Goal: Task Accomplishment & Management: Manage account settings

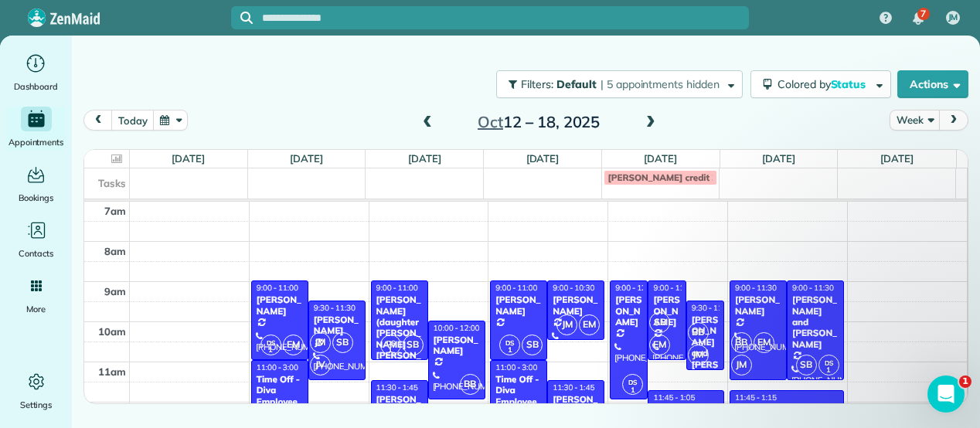
scroll to position [63, 0]
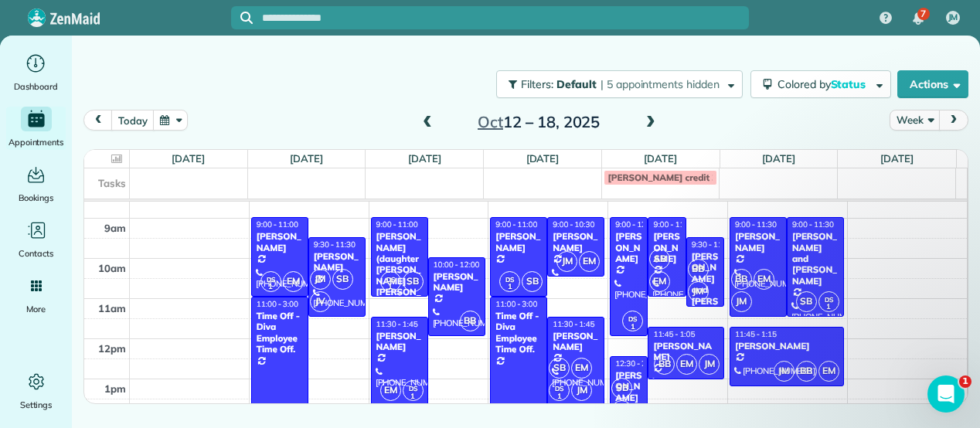
click at [381, 242] on div "[PERSON_NAME] (daughter [PERSON_NAME] [PERSON_NAME]) [PERSON_NAME]" at bounding box center [399, 281] width 48 height 100
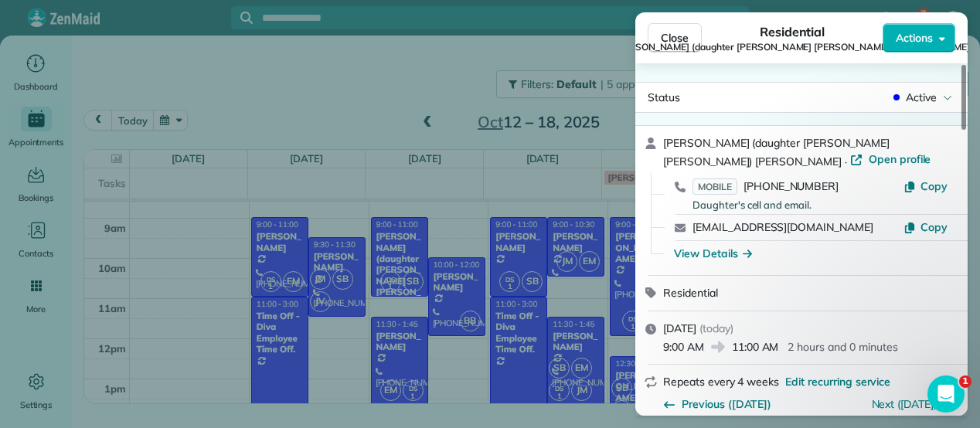
scroll to position [229, 0]
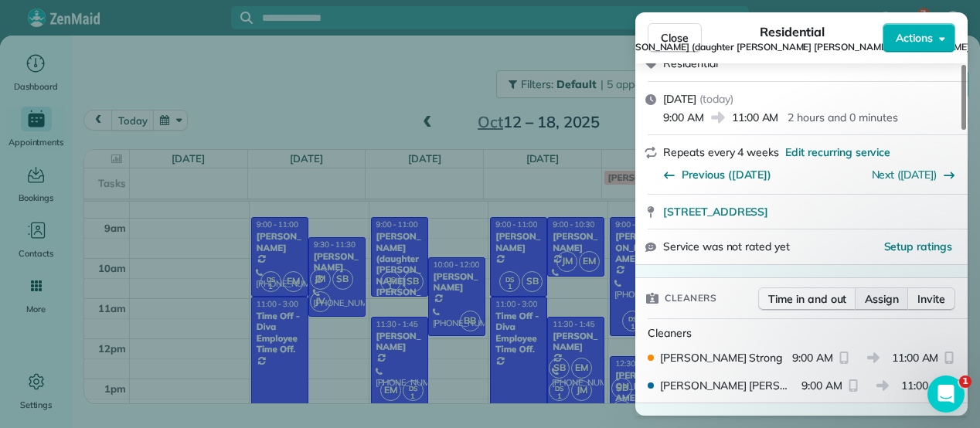
click at [881, 291] on span "Assign" at bounding box center [881, 298] width 34 height 15
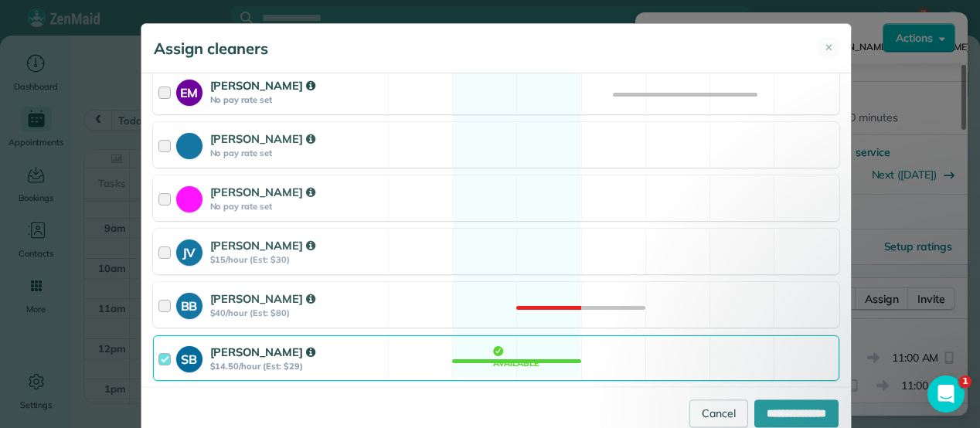
scroll to position [259, 0]
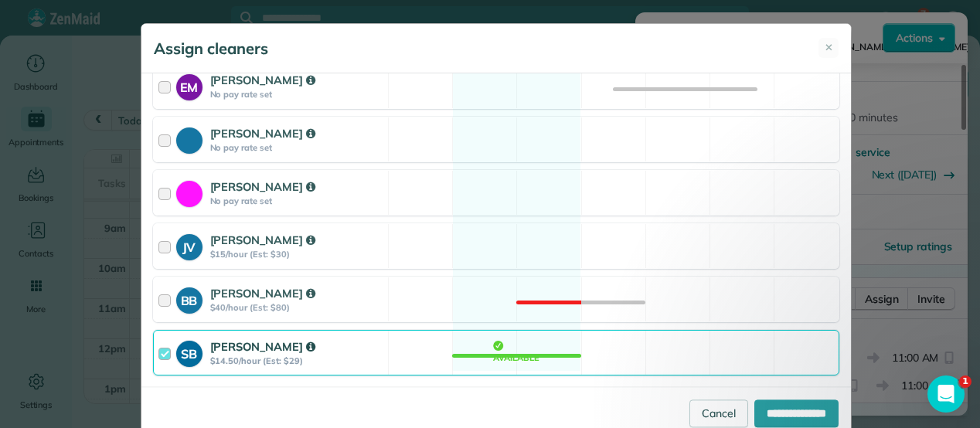
click at [230, 345] on strong "[PERSON_NAME]" at bounding box center [262, 346] width 105 height 15
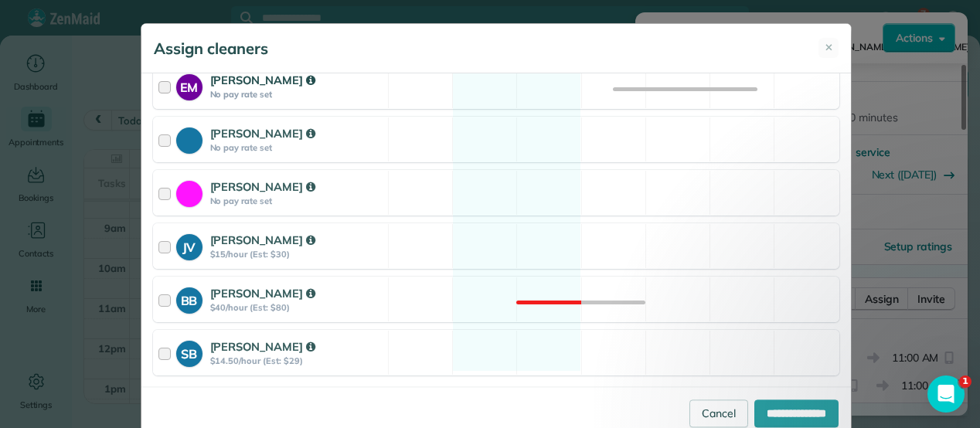
click at [311, 81] on div "[PERSON_NAME]" at bounding box center [296, 80] width 173 height 17
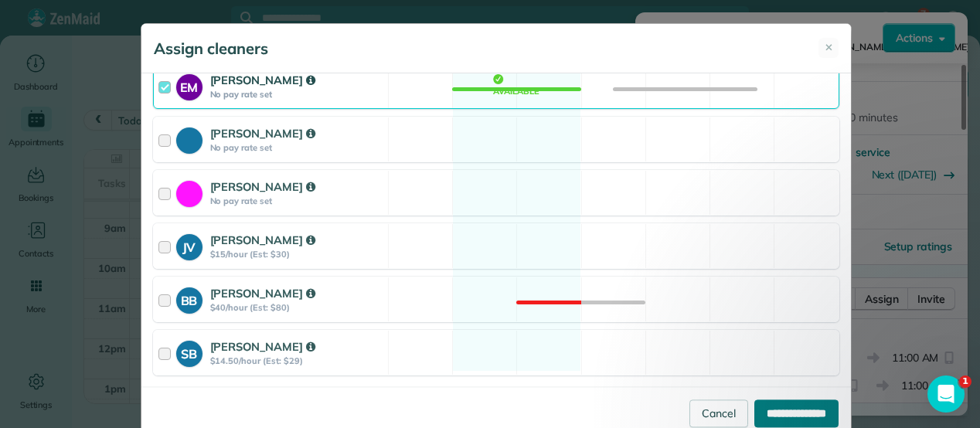
click at [771, 409] on input "**********" at bounding box center [796, 413] width 84 height 28
type input "**********"
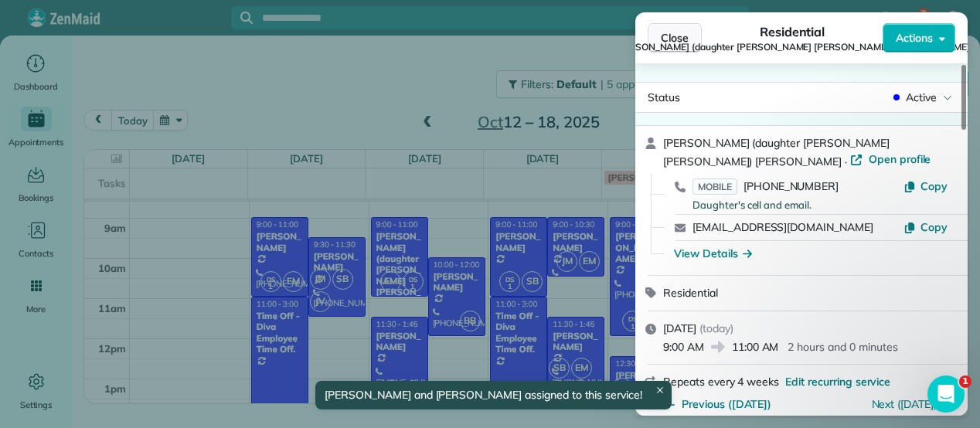
click at [667, 39] on span "Close" at bounding box center [675, 37] width 28 height 15
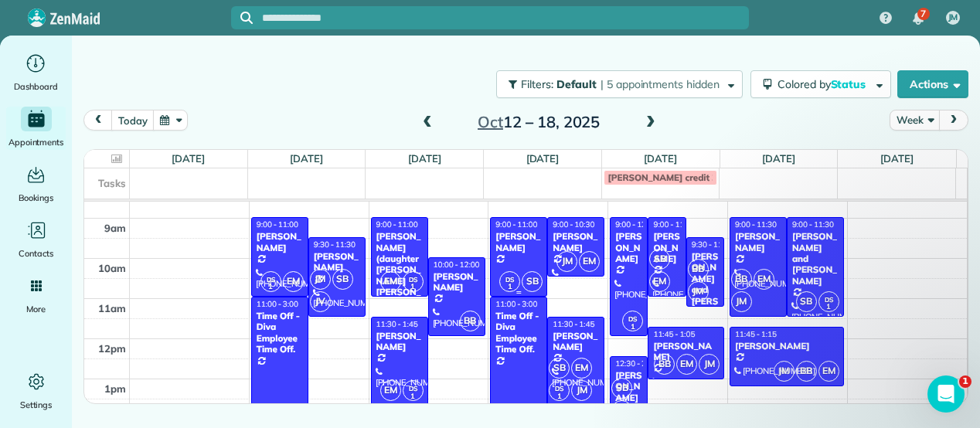
drag, startPoint x: 447, startPoint y: 289, endPoint x: 525, endPoint y: 280, distance: 79.3
drag, startPoint x: 525, startPoint y: 280, endPoint x: 270, endPoint y: 356, distance: 266.7
click at [270, 356] on div at bounding box center [280, 375] width 56 height 157
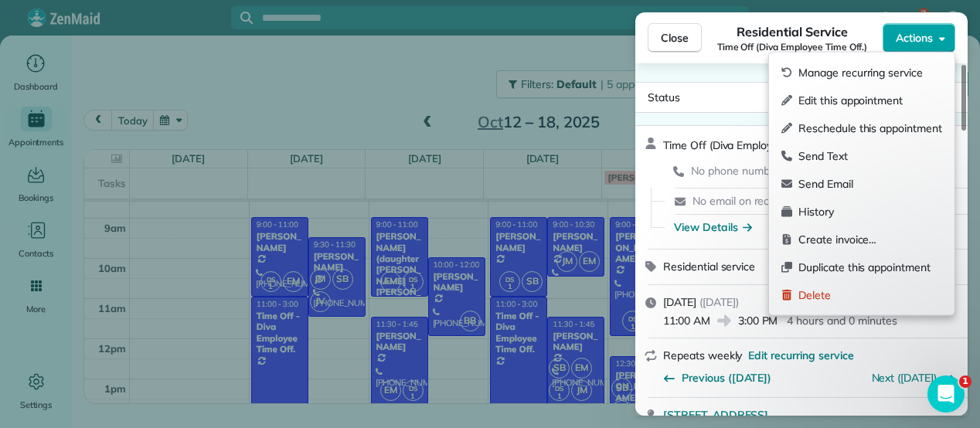
click at [902, 40] on span "Actions" at bounding box center [913, 37] width 37 height 15
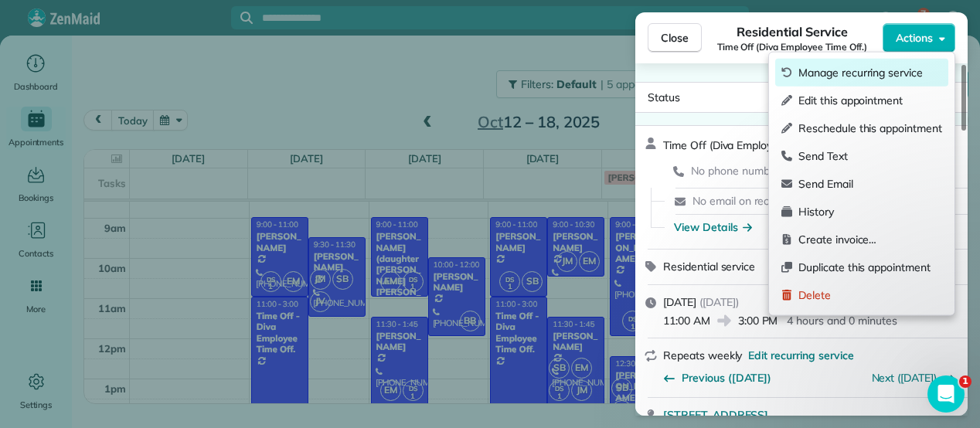
click at [868, 67] on span "Manage recurring service" at bounding box center [870, 72] width 144 height 15
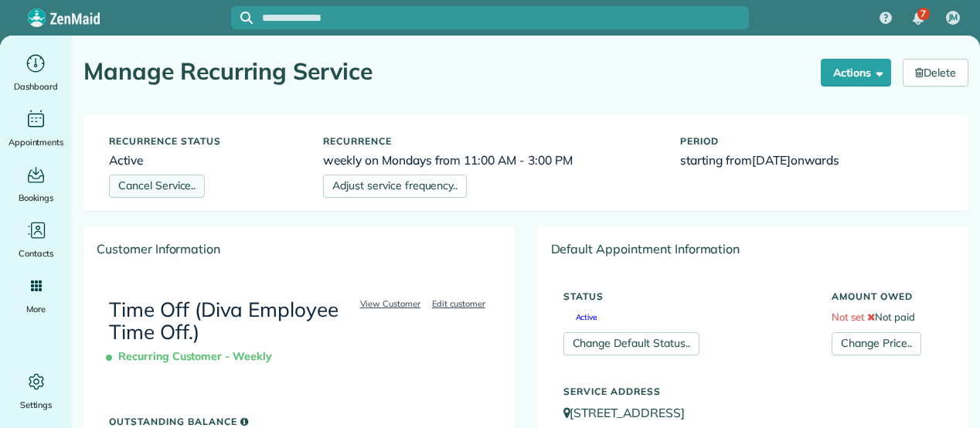
click at [194, 183] on link "Cancel Service.." at bounding box center [157, 186] width 96 height 23
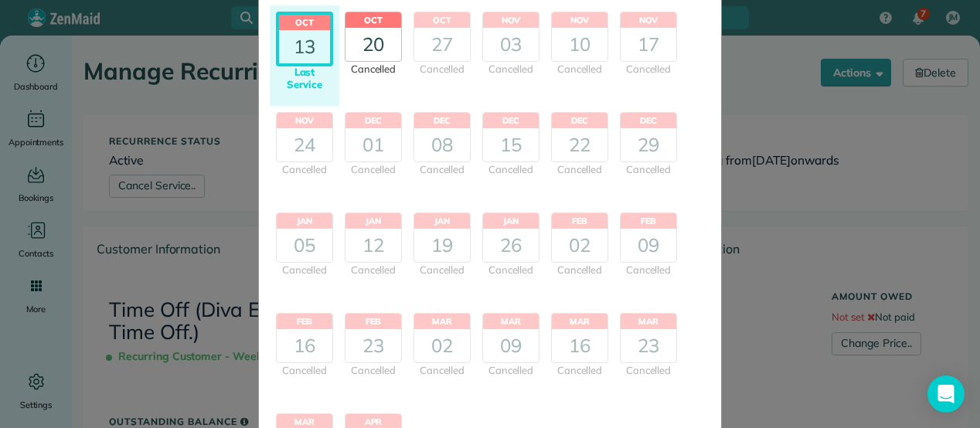
scroll to position [128, 0]
click at [389, 214] on header "Jan" at bounding box center [373, 220] width 56 height 16
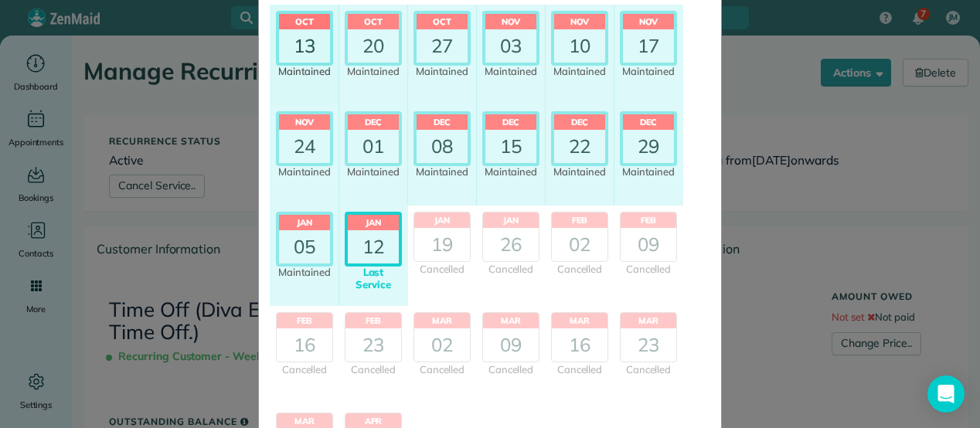
click at [309, 44] on div "13" at bounding box center [304, 45] width 51 height 33
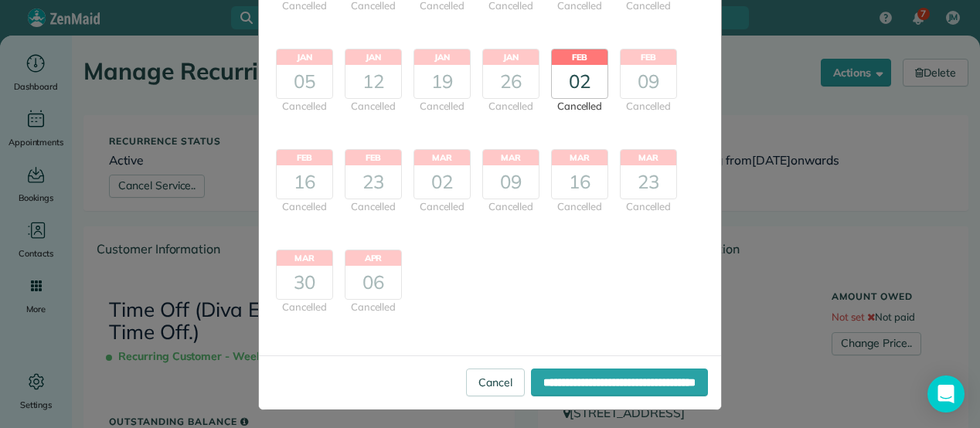
scroll to position [292, 0]
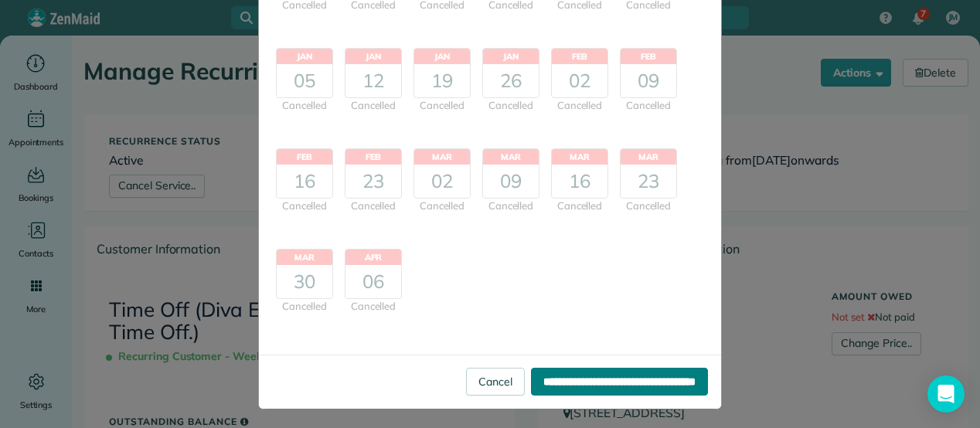
click at [572, 393] on input "**********" at bounding box center [619, 382] width 177 height 28
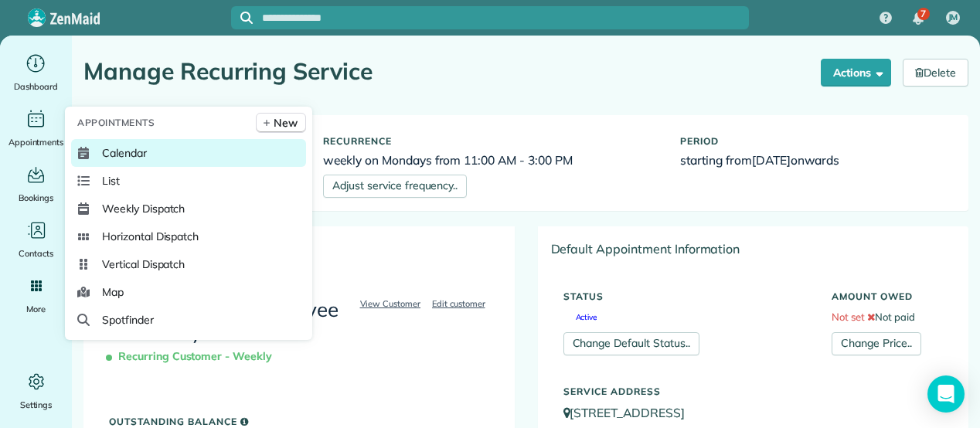
click at [136, 141] on link "Calendar" at bounding box center [188, 153] width 235 height 28
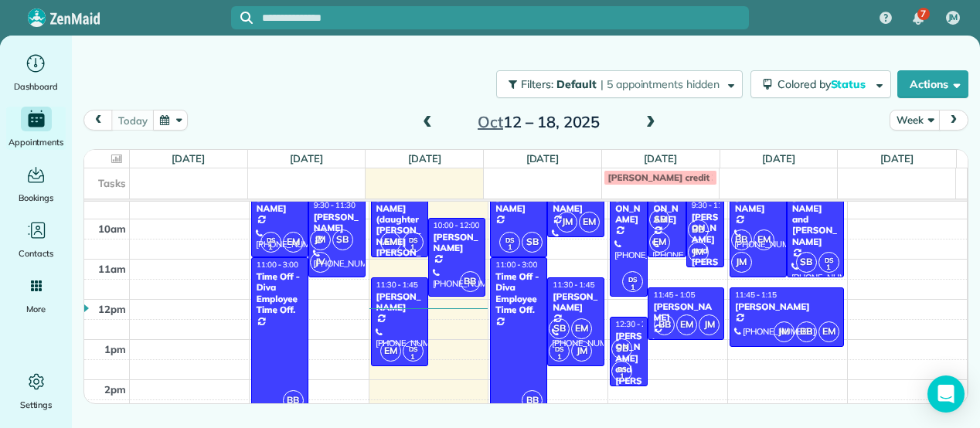
scroll to position [104, 0]
click at [281, 330] on div at bounding box center [280, 335] width 56 height 157
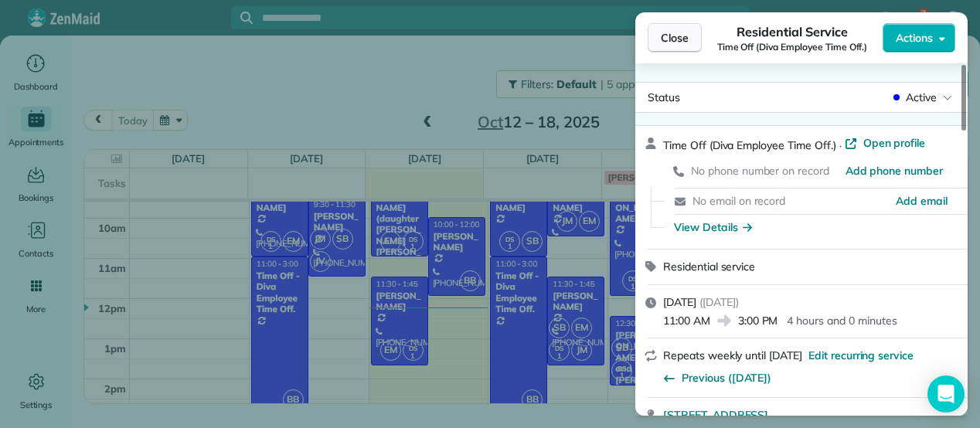
click at [680, 49] on button "Close" at bounding box center [674, 37] width 54 height 29
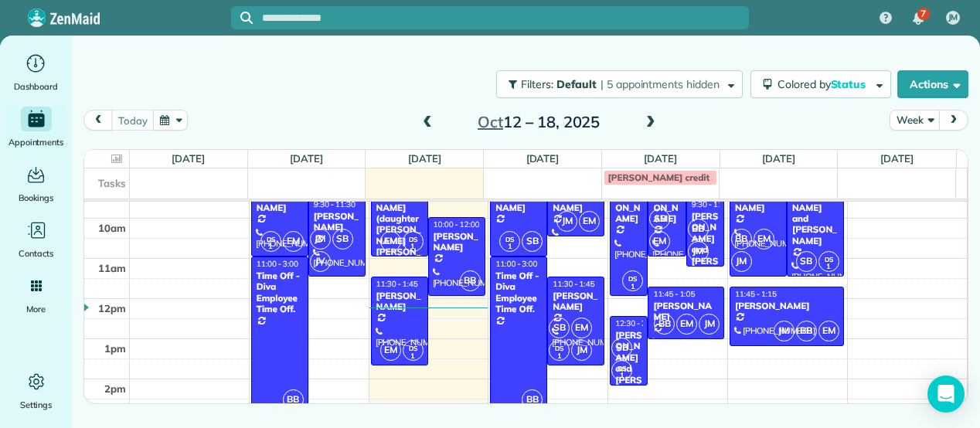
click at [501, 345] on div at bounding box center [519, 335] width 56 height 157
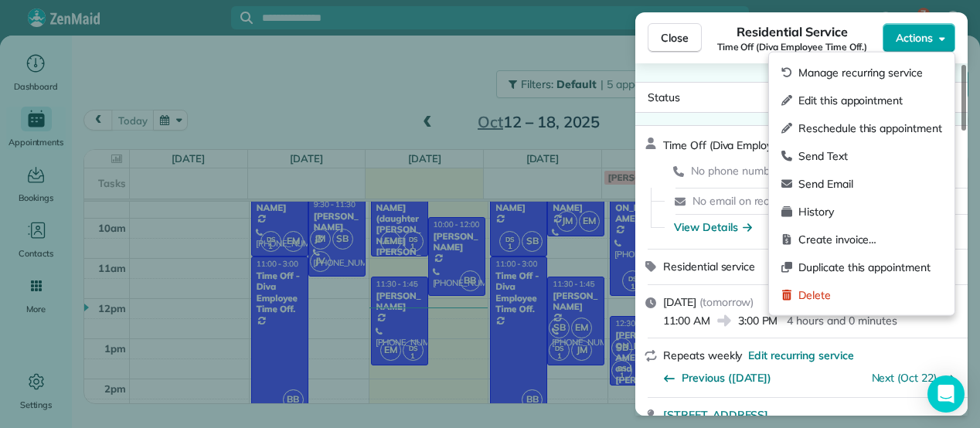
click at [915, 44] on span "Actions" at bounding box center [913, 37] width 37 height 15
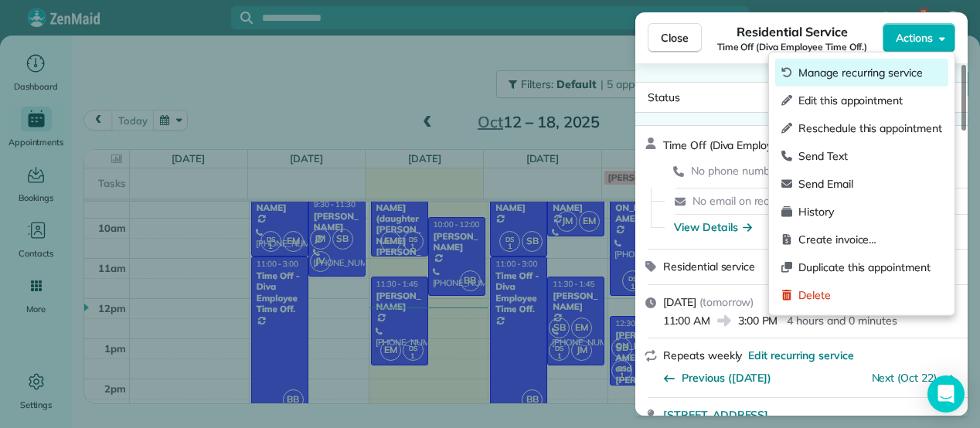
click at [894, 67] on span "Manage recurring service" at bounding box center [870, 72] width 144 height 15
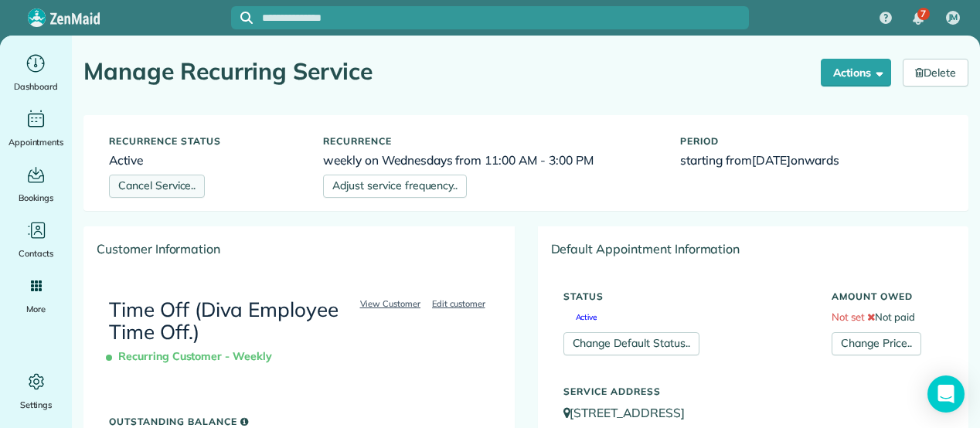
click at [155, 185] on link "Cancel Service.." at bounding box center [157, 186] width 96 height 23
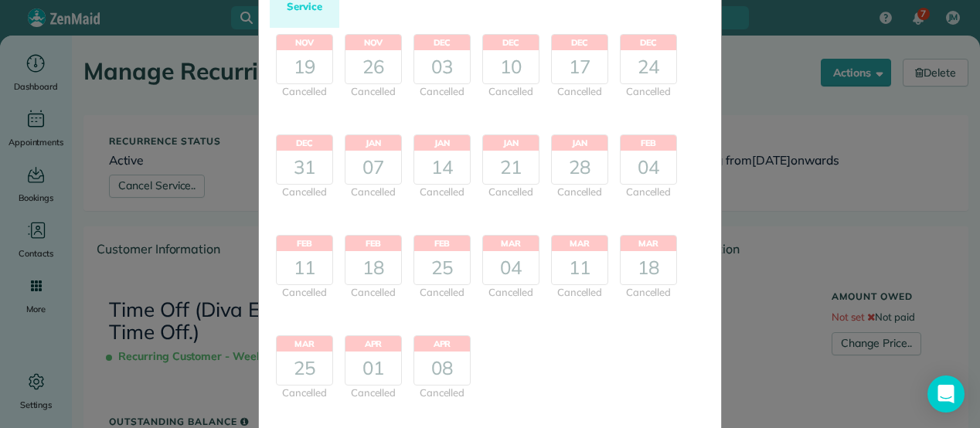
scroll to position [295, 0]
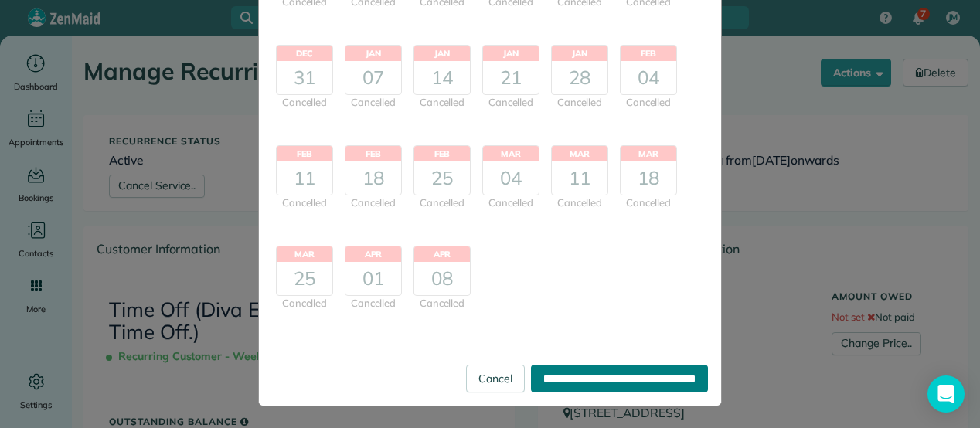
click at [615, 371] on input "**********" at bounding box center [619, 379] width 177 height 28
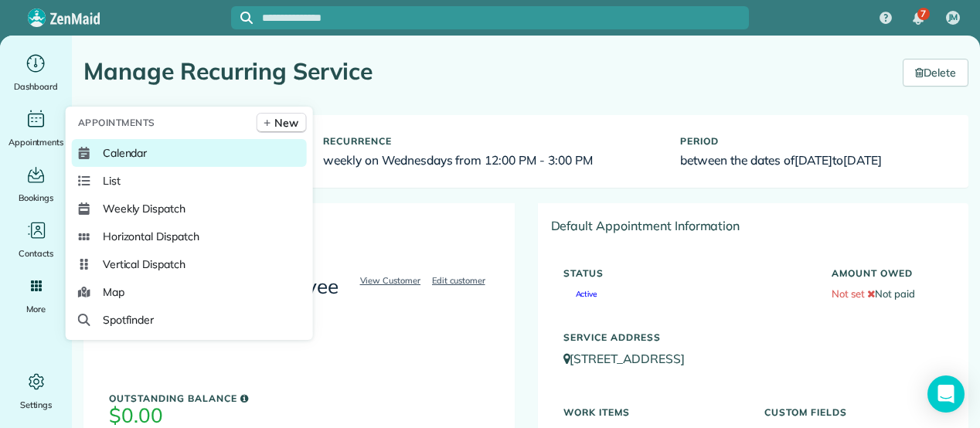
click at [155, 146] on link "Calendar" at bounding box center [189, 153] width 235 height 28
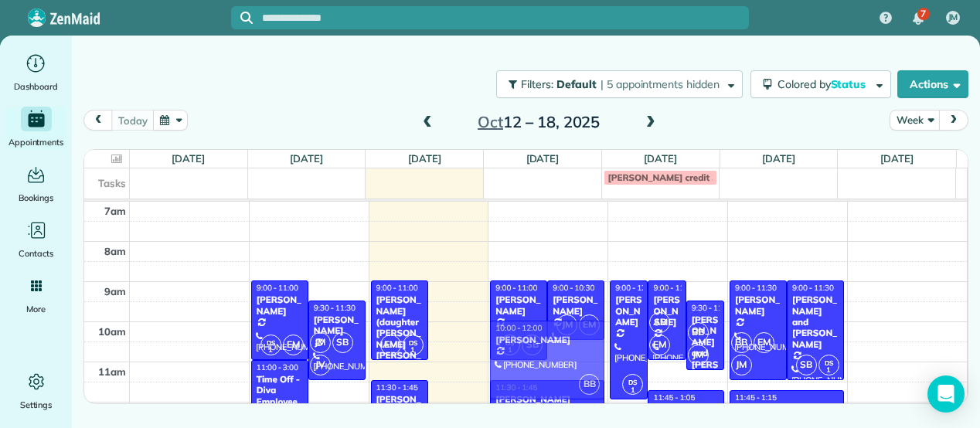
drag, startPoint x: 451, startPoint y: 337, endPoint x: 536, endPoint y: 335, distance: 85.0
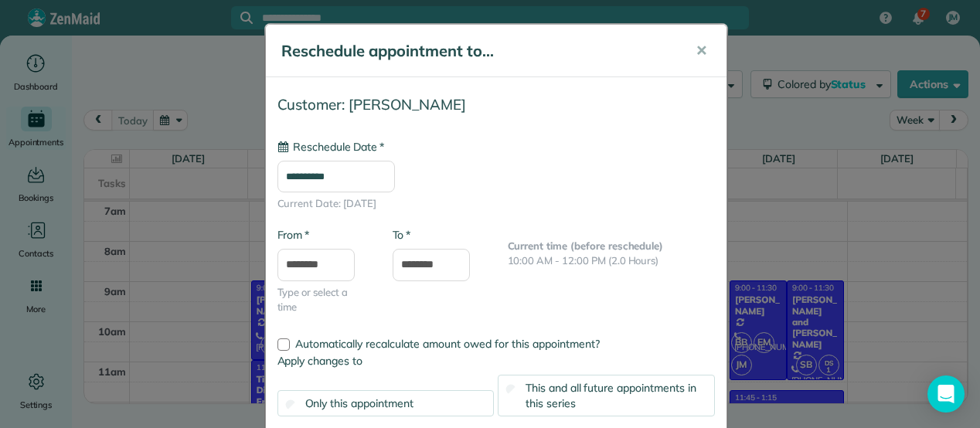
type input "**********"
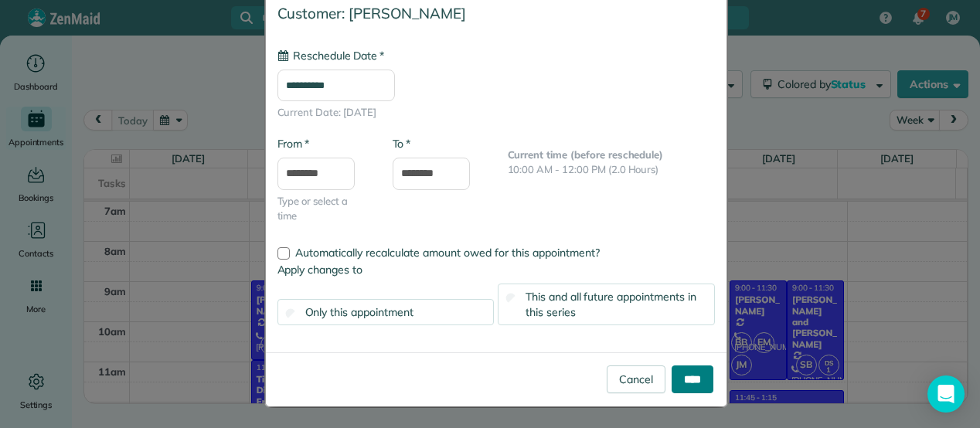
click at [691, 379] on input "****" at bounding box center [692, 379] width 42 height 28
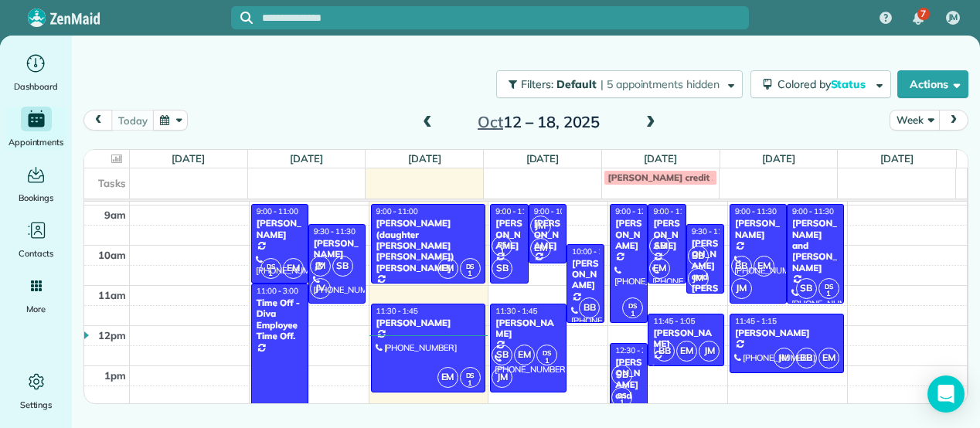
scroll to position [76, 0]
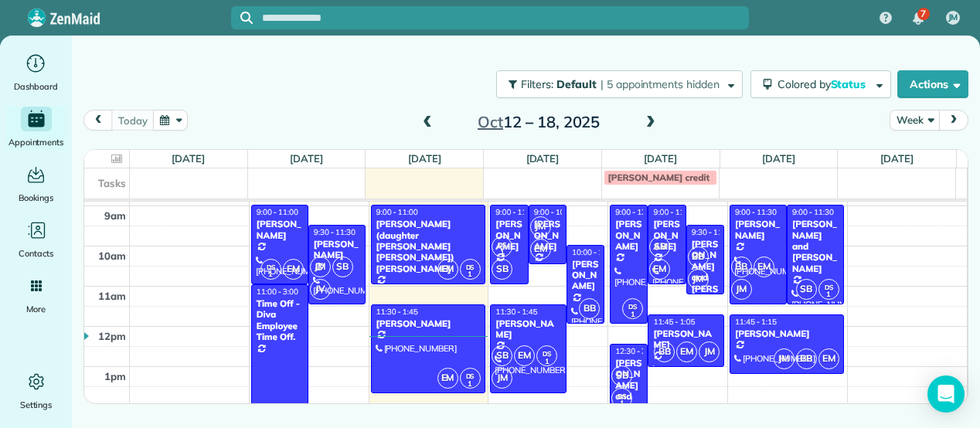
click at [647, 115] on span at bounding box center [650, 122] width 17 height 23
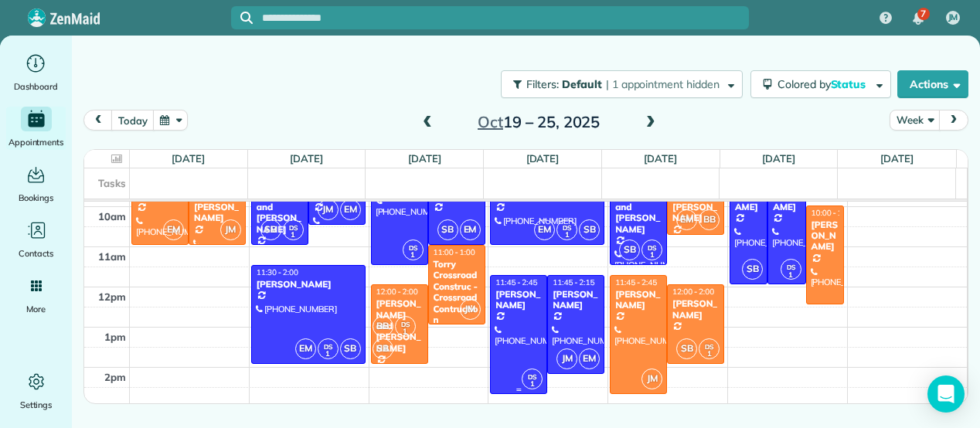
scroll to position [114, 0]
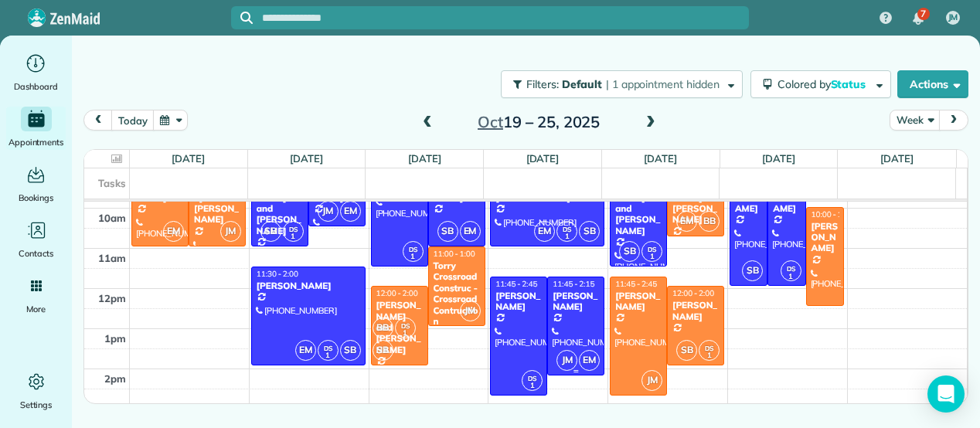
click at [575, 325] on div at bounding box center [576, 325] width 56 height 97
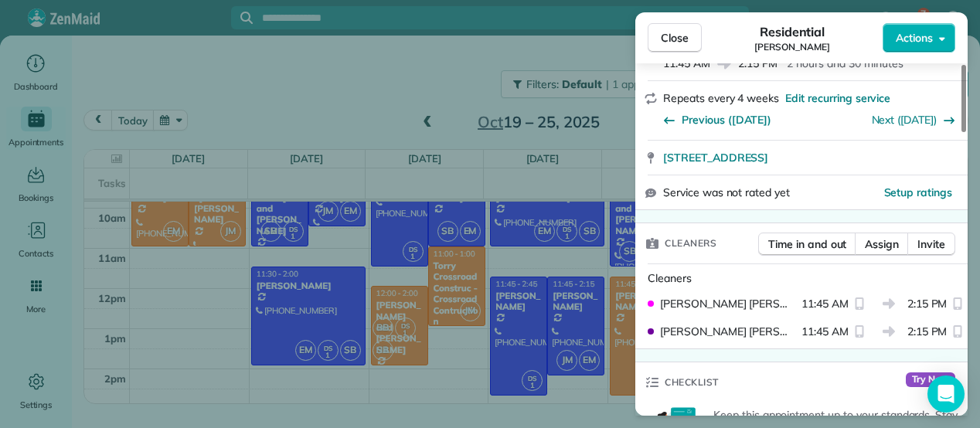
scroll to position [285, 0]
click at [876, 237] on span "Assign" at bounding box center [881, 242] width 34 height 15
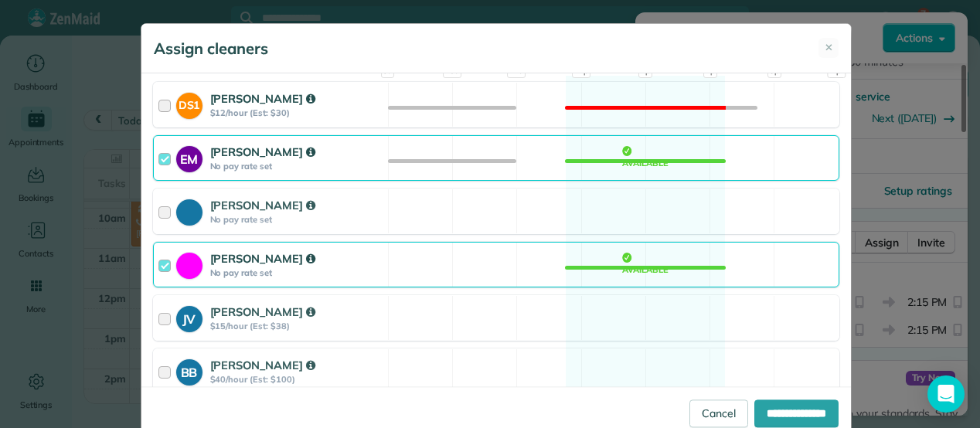
scroll to position [267, 0]
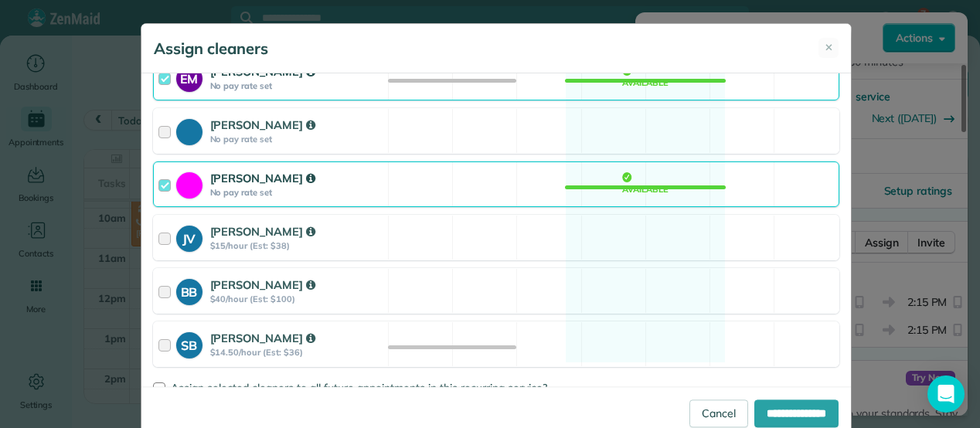
click at [318, 300] on strong "$40/hour (Est: $100)" at bounding box center [296, 299] width 173 height 11
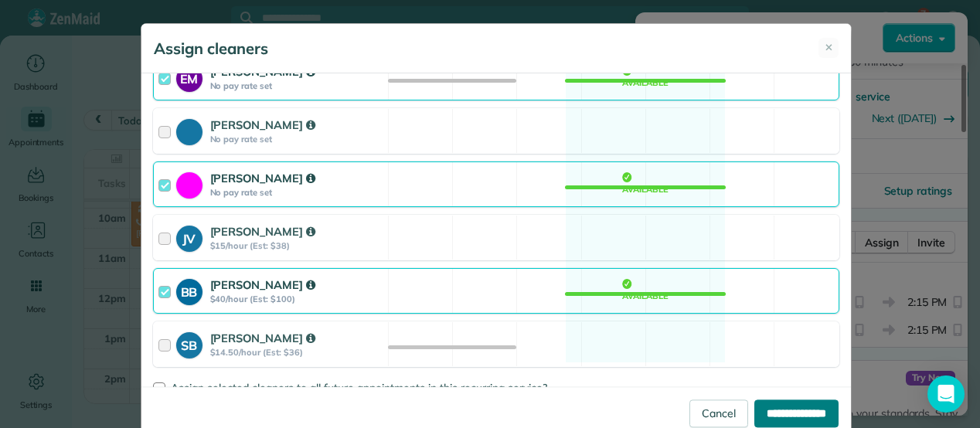
click at [793, 401] on input "**********" at bounding box center [796, 413] width 84 height 28
type input "**********"
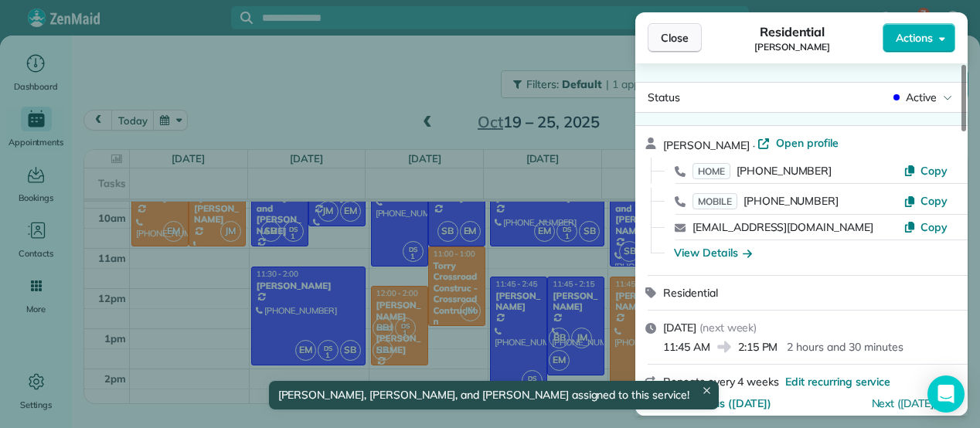
click at [674, 29] on button "Close" at bounding box center [674, 37] width 54 height 29
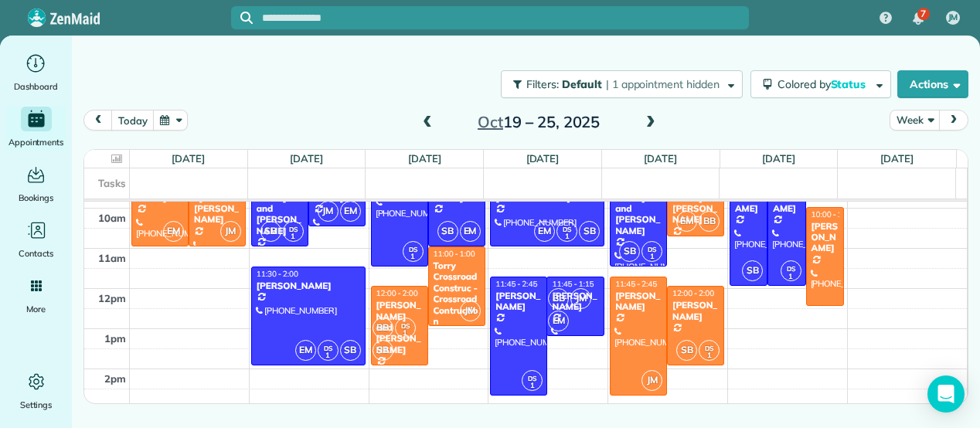
drag, startPoint x: 571, startPoint y: 372, endPoint x: 577, endPoint y: 330, distance: 42.2
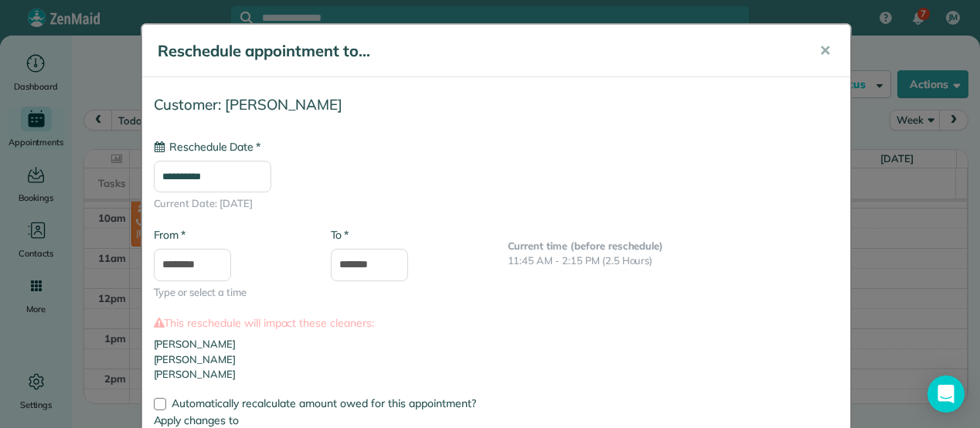
type input "**********"
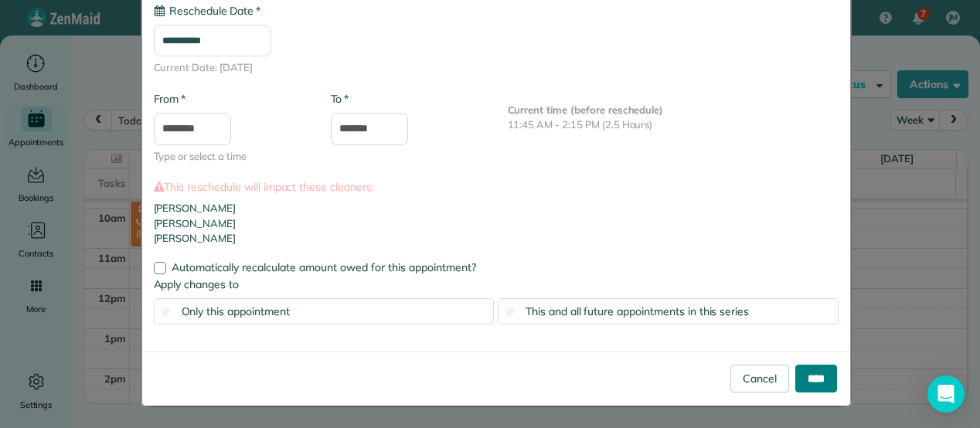
click at [808, 382] on input "****" at bounding box center [816, 379] width 42 height 28
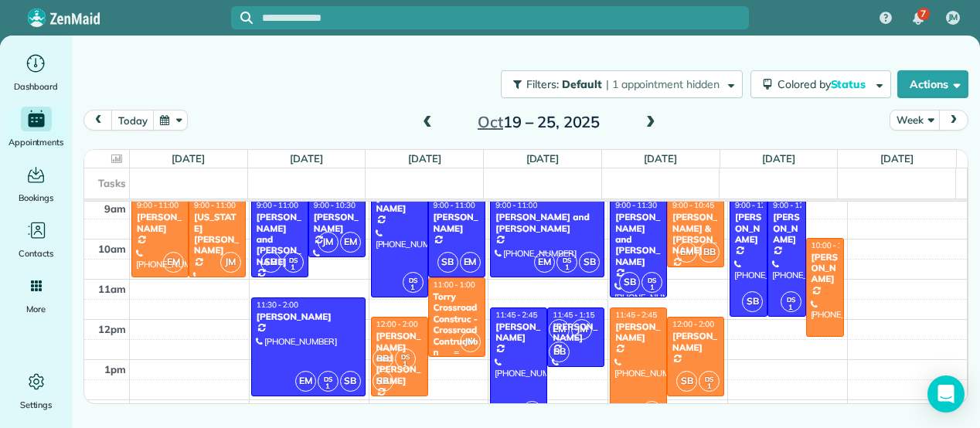
scroll to position [82, 0]
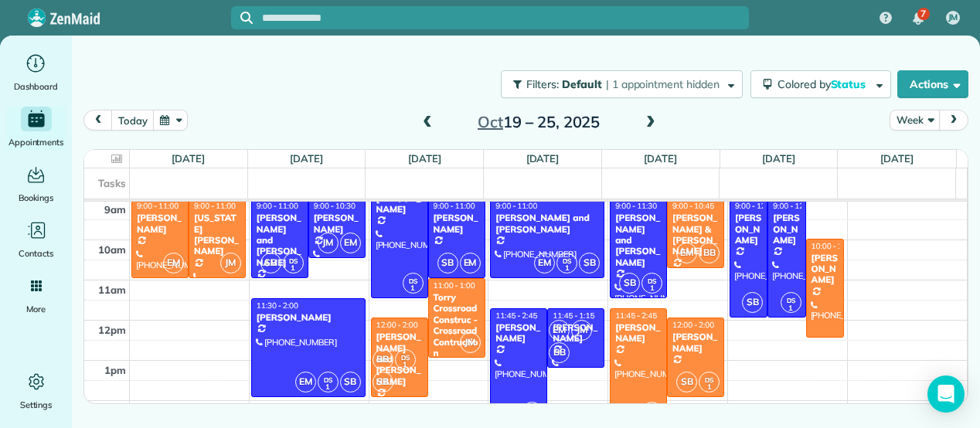
click at [650, 121] on span at bounding box center [650, 123] width 17 height 14
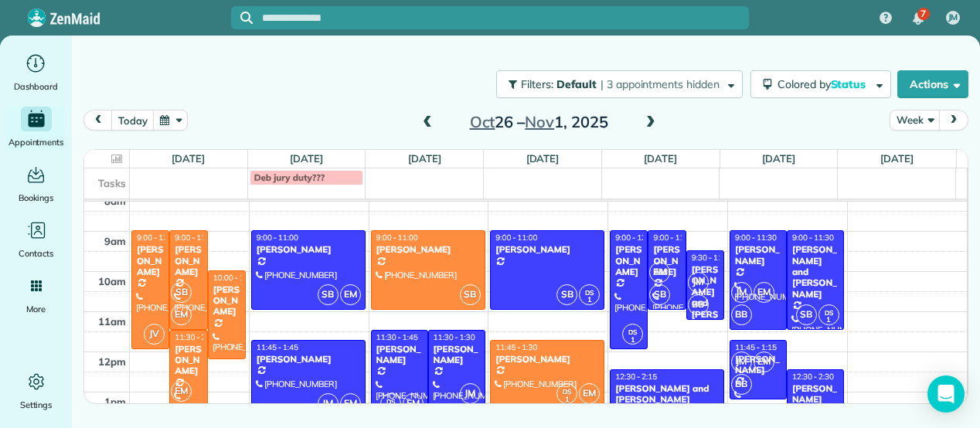
scroll to position [49, 0]
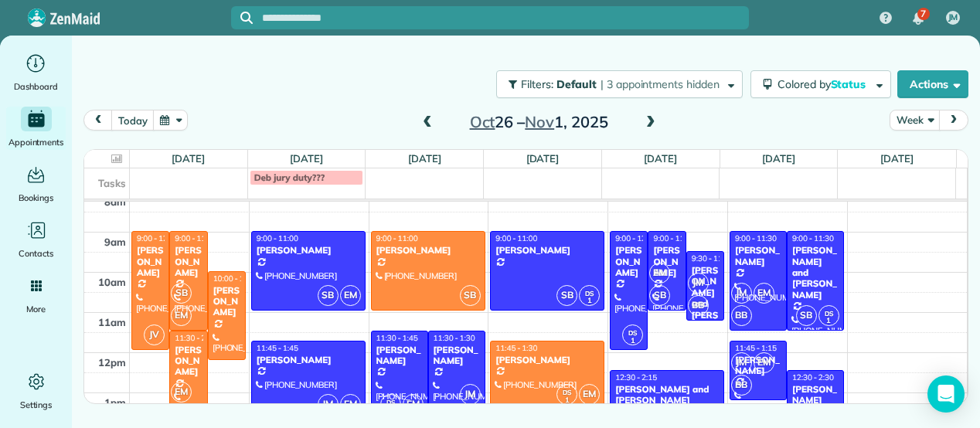
click at [652, 123] on span at bounding box center [650, 123] width 17 height 14
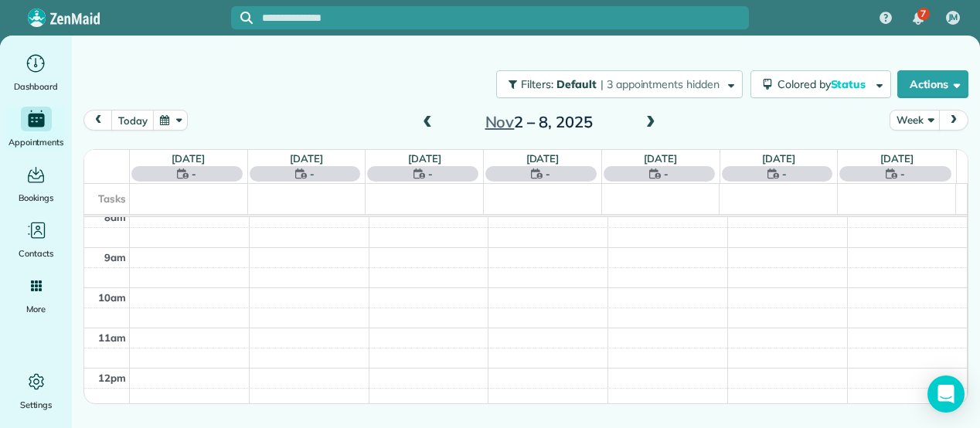
scroll to position [0, 0]
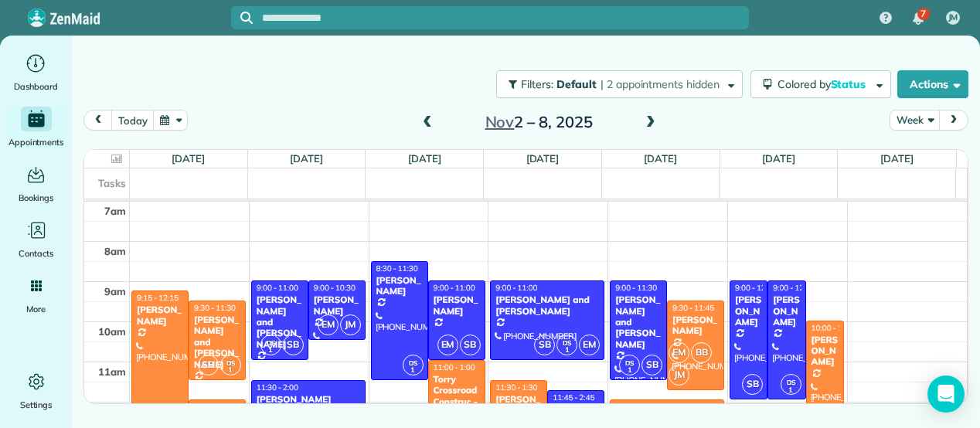
click at [652, 123] on span at bounding box center [650, 123] width 17 height 14
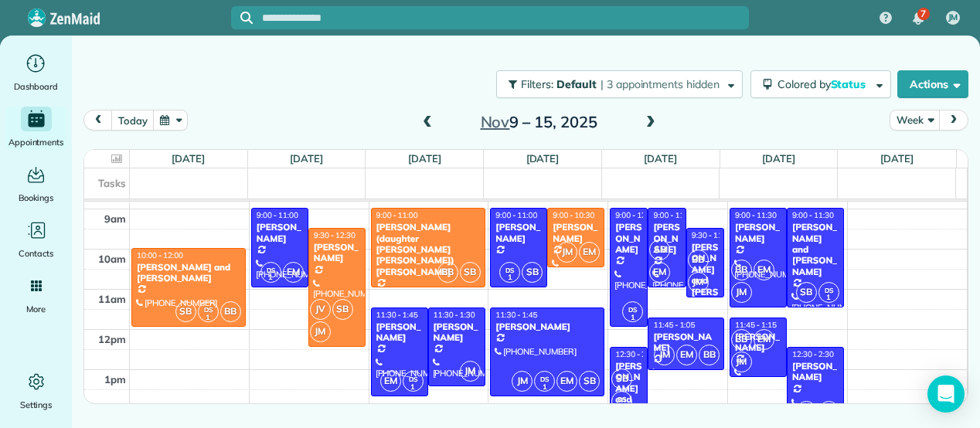
scroll to position [71, 0]
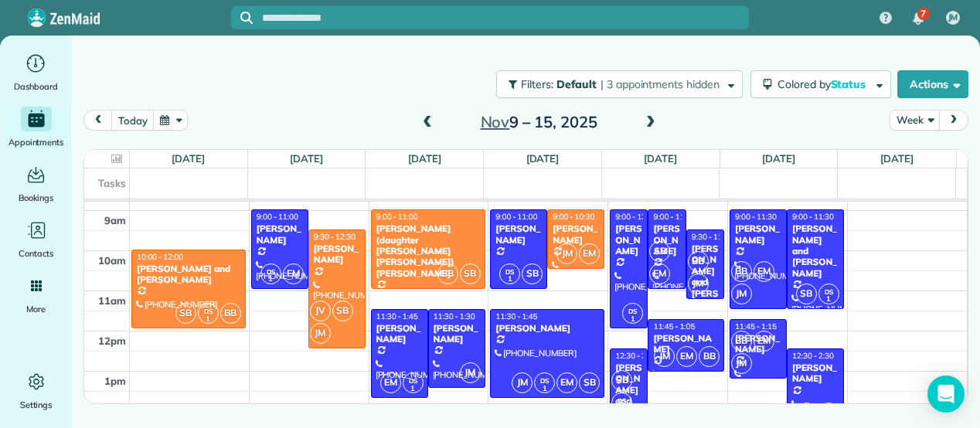
click at [651, 126] on span at bounding box center [650, 123] width 17 height 14
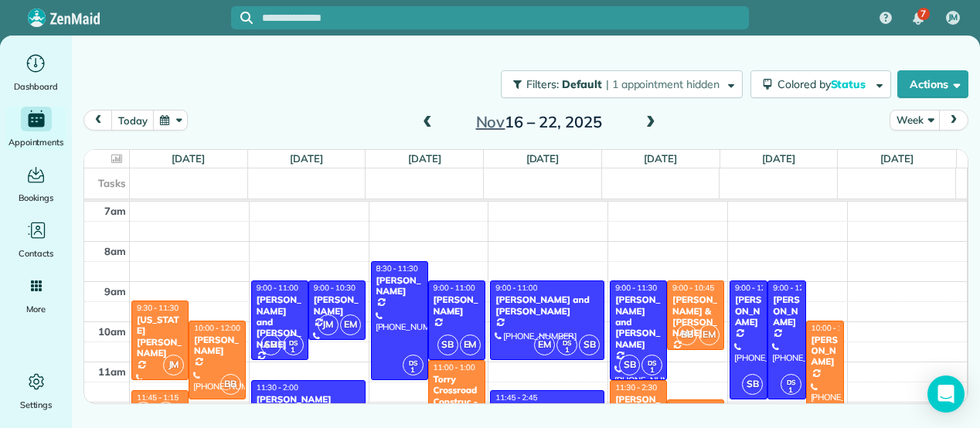
click at [428, 123] on span at bounding box center [427, 123] width 17 height 14
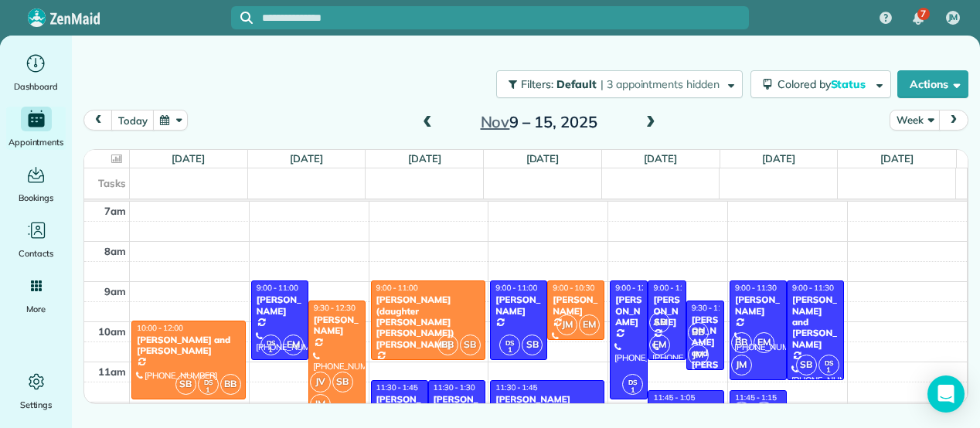
click at [428, 123] on span at bounding box center [427, 123] width 17 height 14
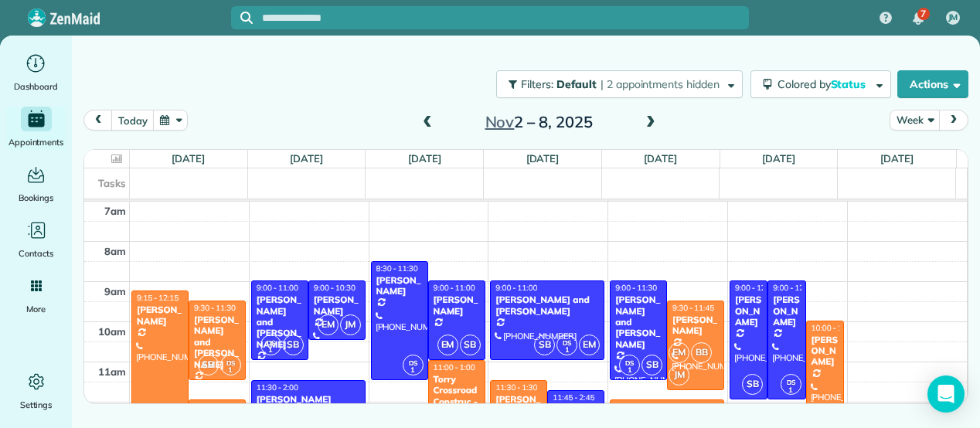
click at [428, 123] on span at bounding box center [427, 123] width 17 height 14
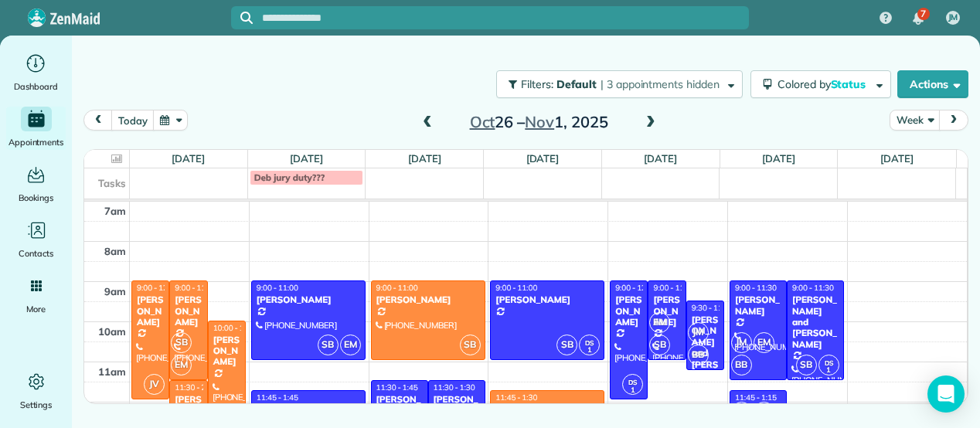
click at [428, 123] on span at bounding box center [427, 123] width 17 height 14
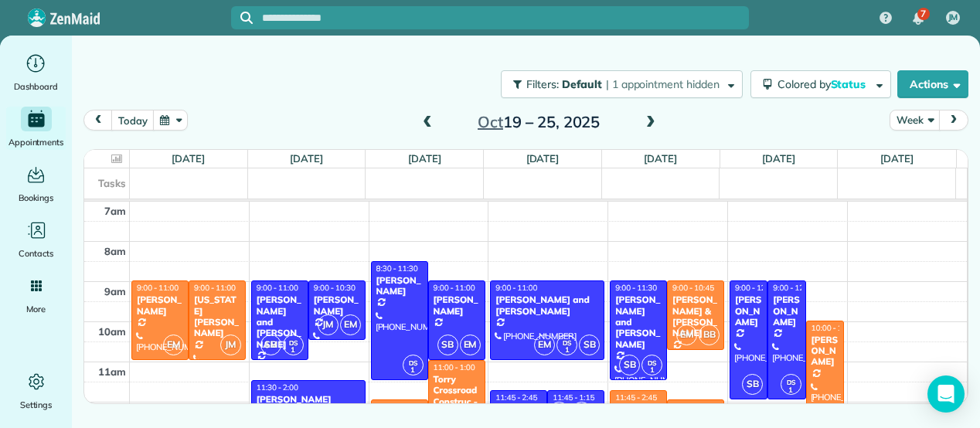
click at [428, 123] on span at bounding box center [427, 123] width 17 height 14
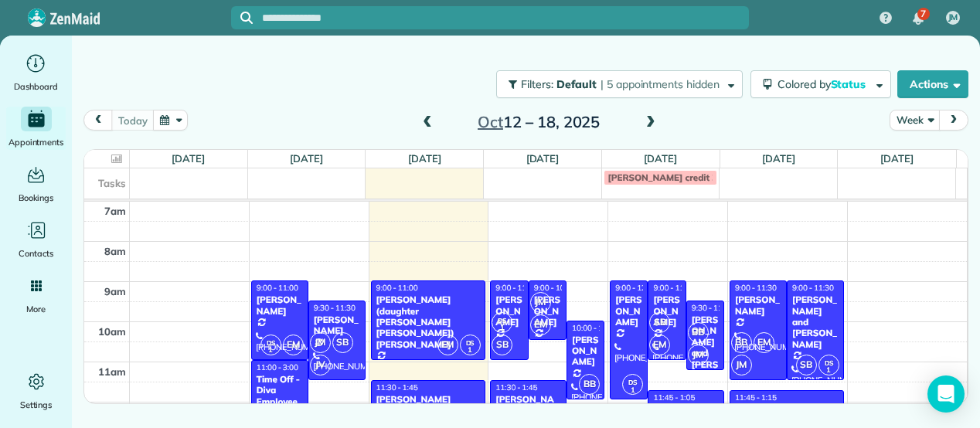
click at [318, 102] on div "Filters: Default | 5 appointments hidden Colored by Status Color by Cleaner Col…" at bounding box center [526, 84] width 908 height 51
click at [654, 120] on span at bounding box center [650, 123] width 17 height 14
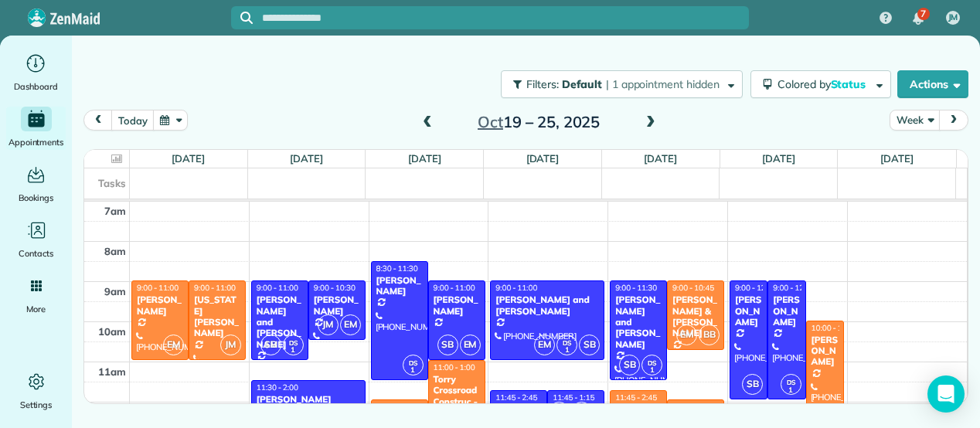
click at [654, 120] on span at bounding box center [650, 123] width 17 height 14
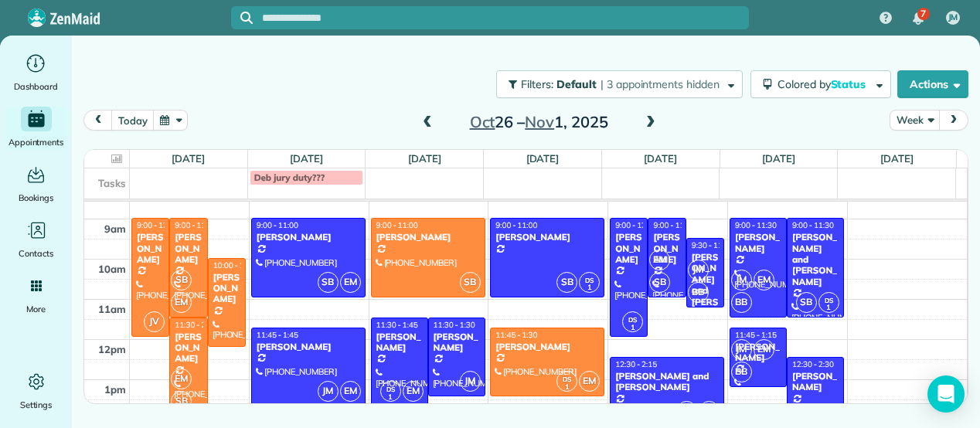
scroll to position [54, 0]
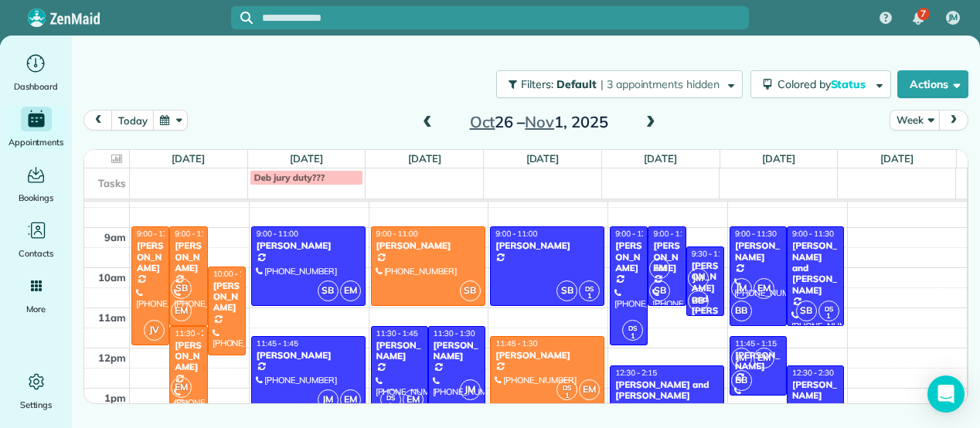
click at [650, 119] on span at bounding box center [650, 123] width 17 height 14
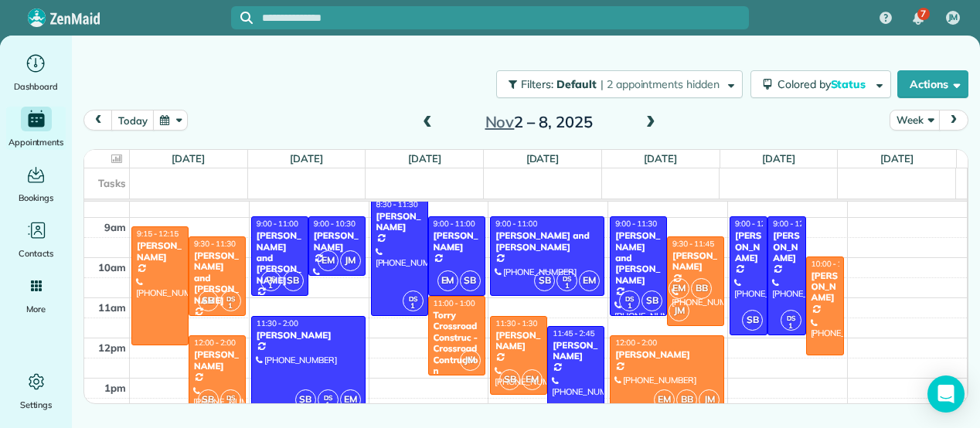
scroll to position [59, 0]
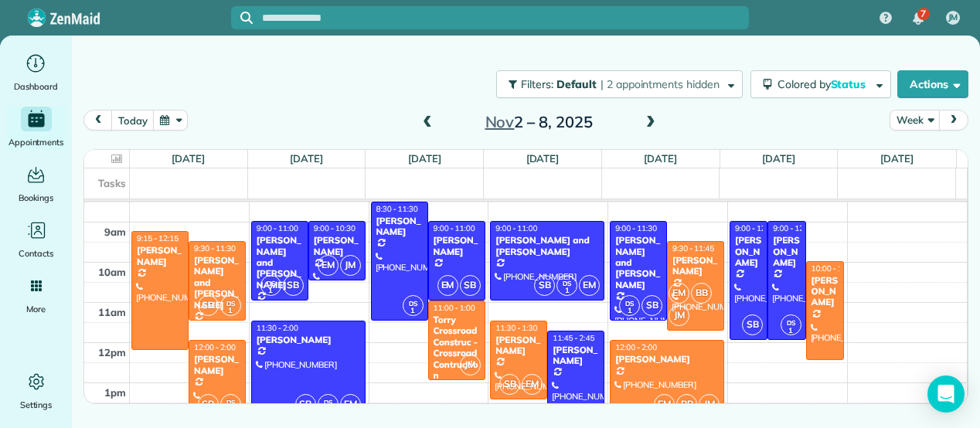
click at [652, 120] on span at bounding box center [650, 123] width 17 height 14
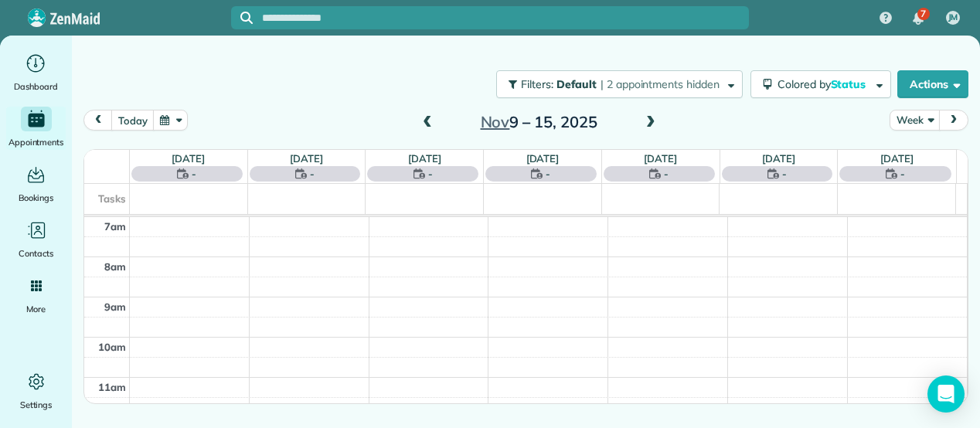
scroll to position [0, 0]
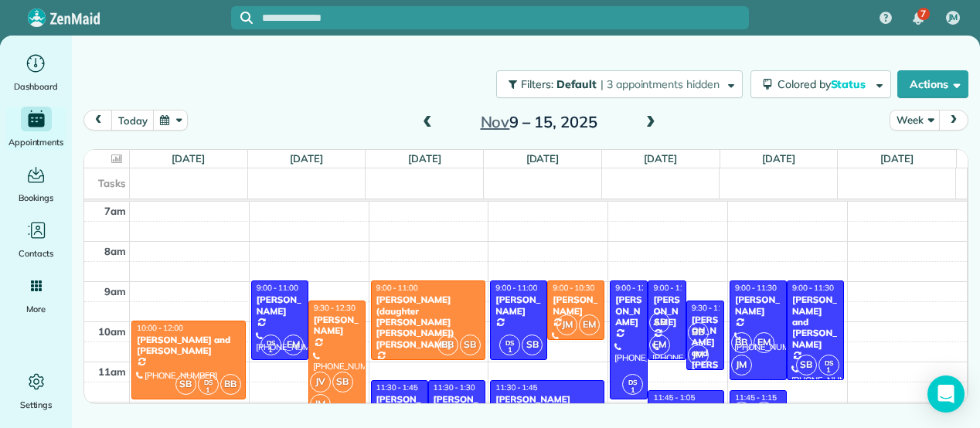
click at [652, 120] on span at bounding box center [650, 123] width 17 height 14
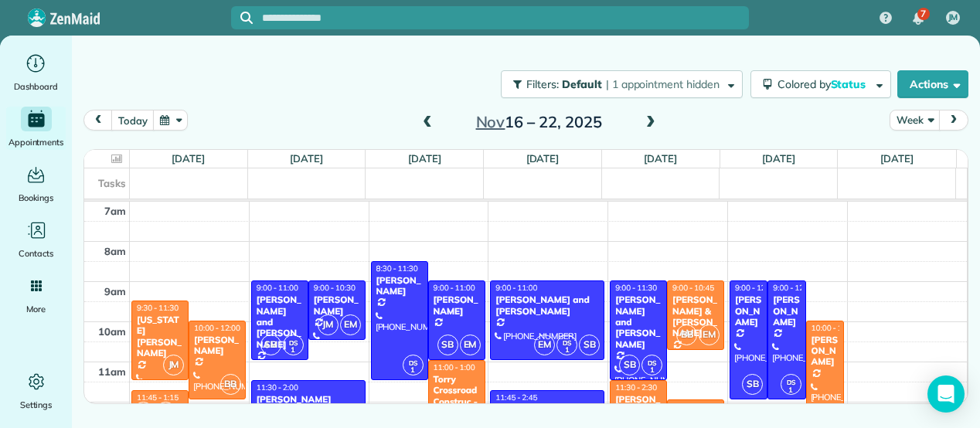
click at [425, 118] on span at bounding box center [427, 123] width 17 height 14
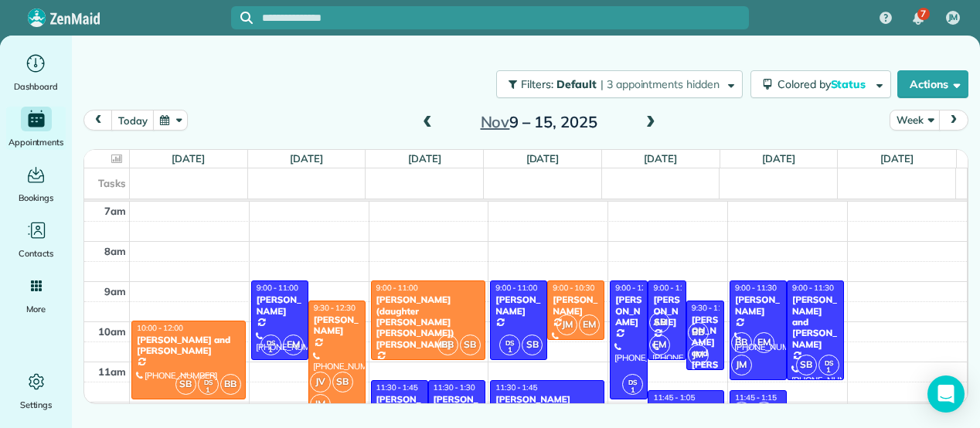
click at [425, 118] on span at bounding box center [427, 123] width 17 height 14
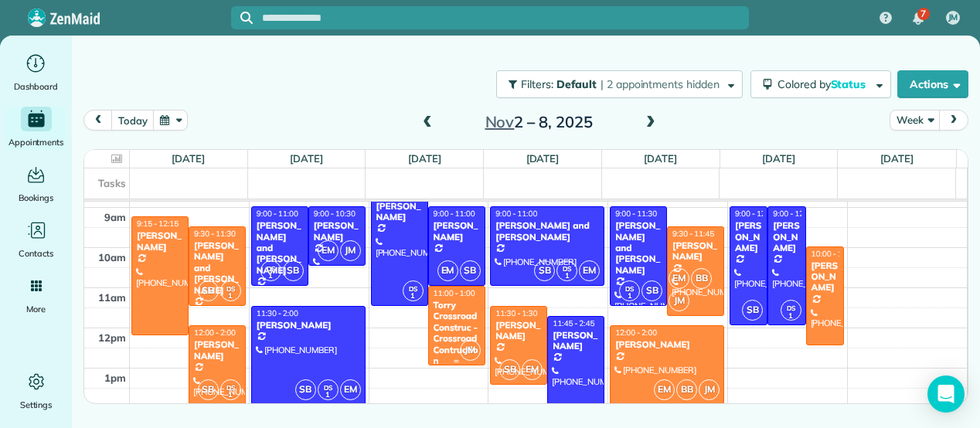
scroll to position [73, 0]
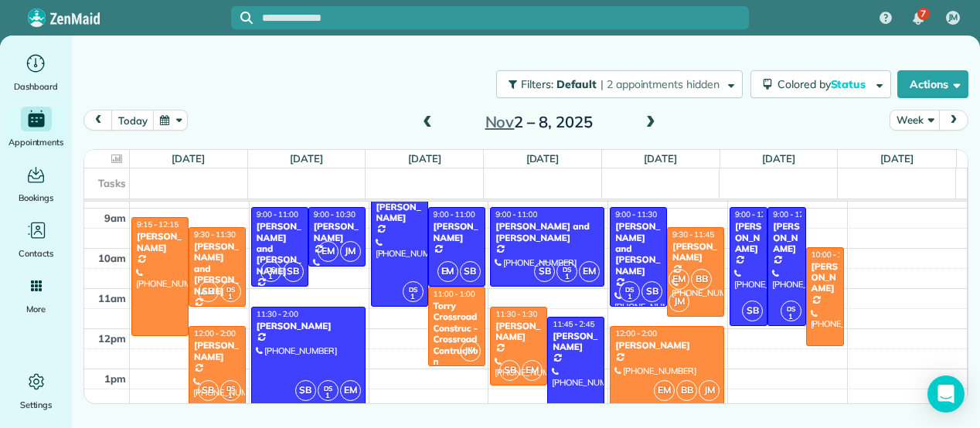
click at [425, 114] on span at bounding box center [427, 122] width 17 height 23
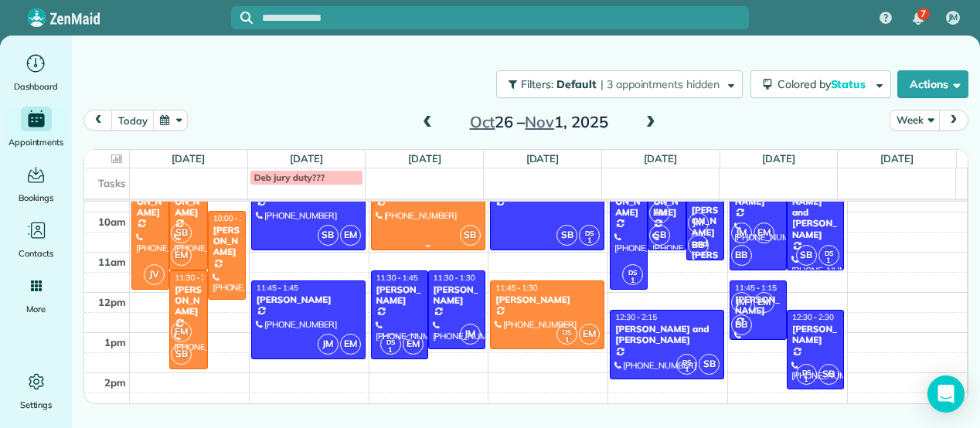
scroll to position [107, 0]
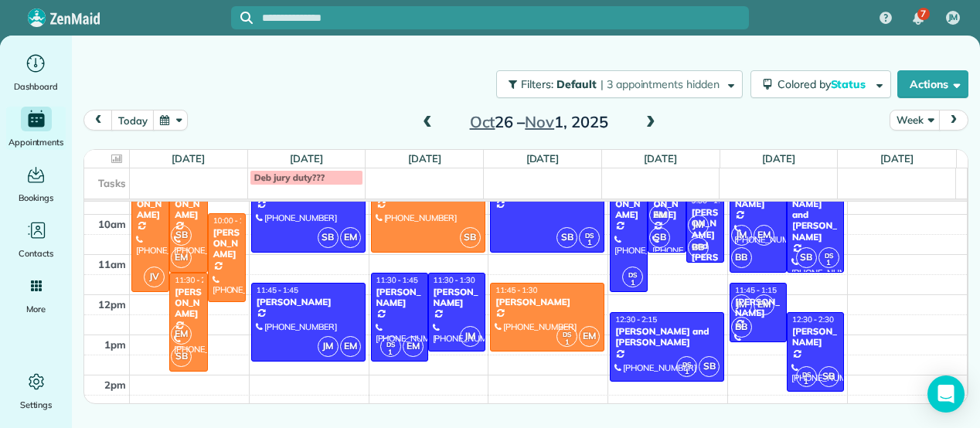
drag, startPoint x: 429, startPoint y: 227, endPoint x: 385, endPoint y: 63, distance: 170.3
click at [385, 63] on div "Filters: Default | 3 appointments hidden Colored by Status Color by Cleaner Col…" at bounding box center [526, 84] width 908 height 51
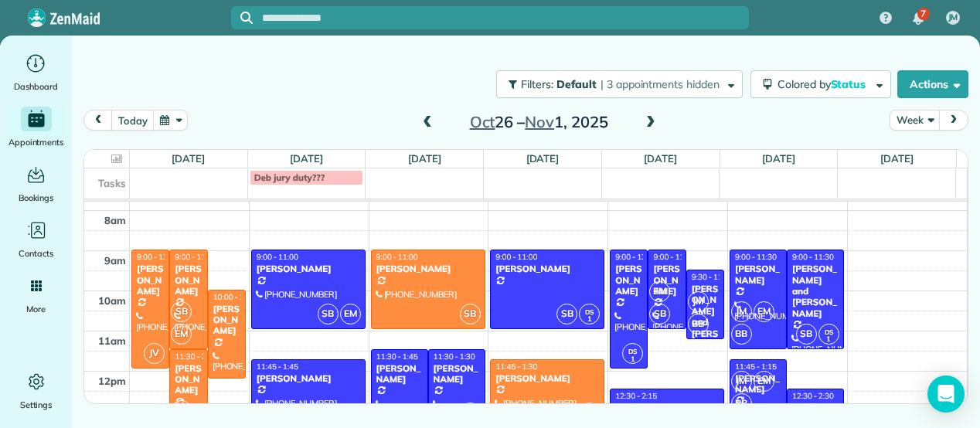
scroll to position [39, 0]
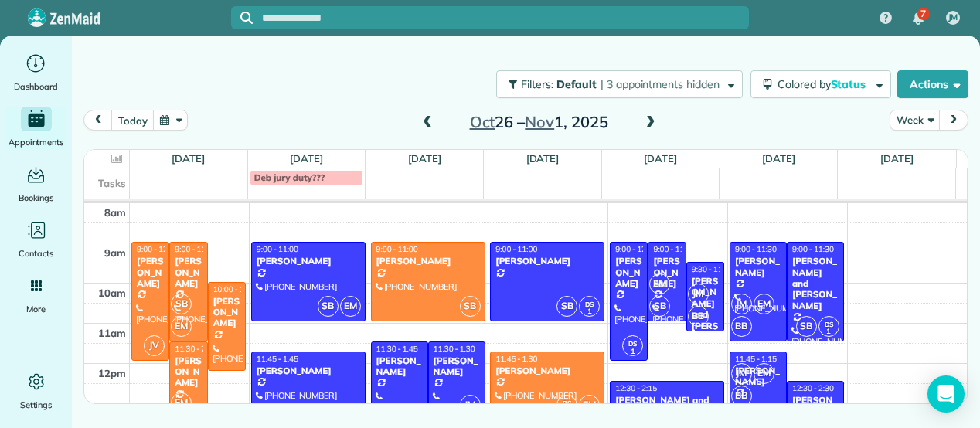
click at [422, 123] on span at bounding box center [427, 123] width 17 height 14
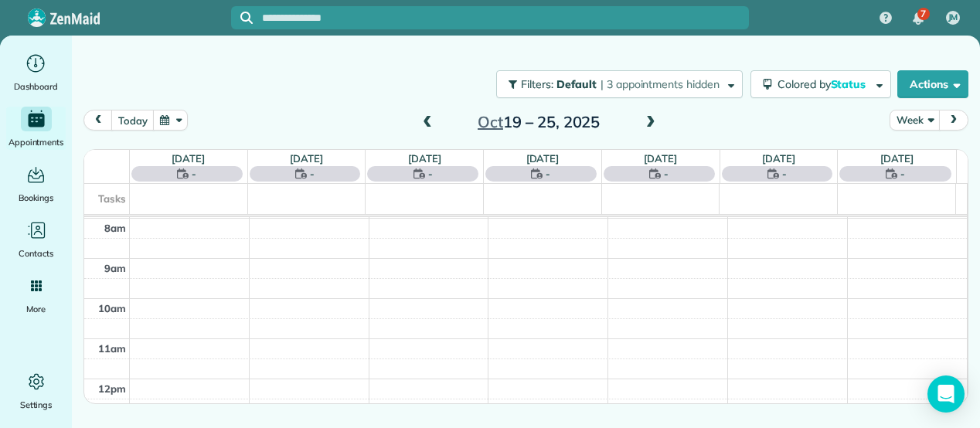
scroll to position [0, 0]
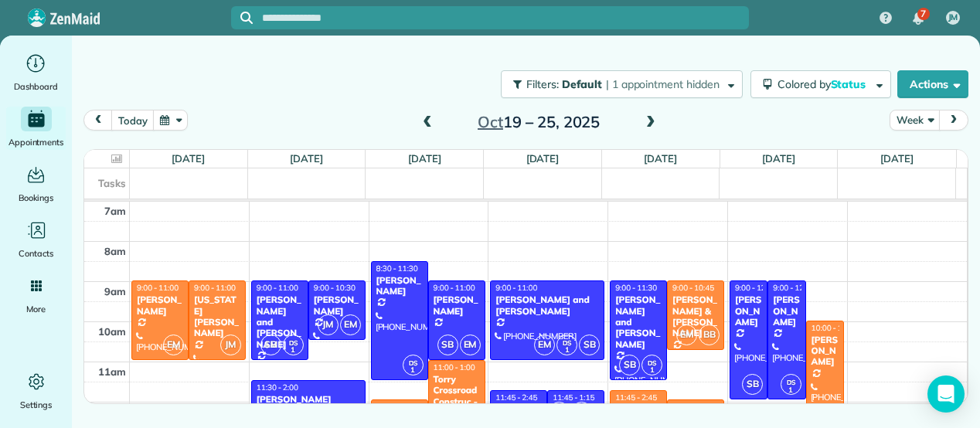
click at [422, 123] on span at bounding box center [427, 123] width 17 height 14
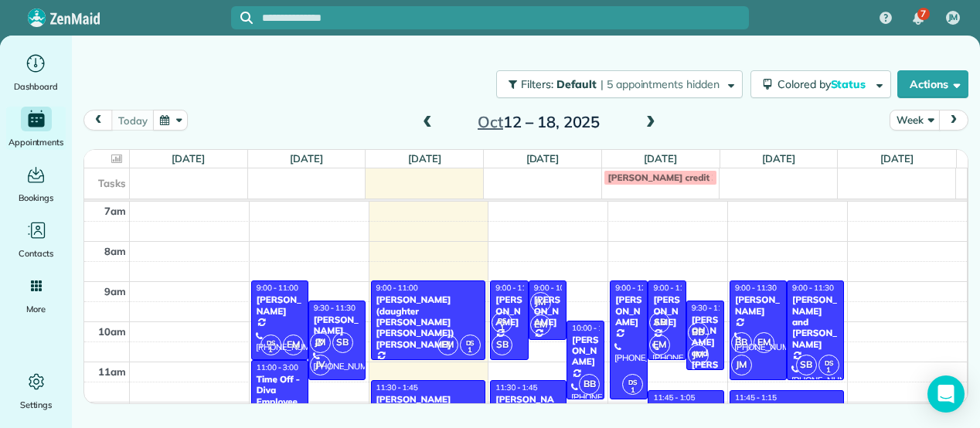
click at [422, 123] on span at bounding box center [427, 123] width 17 height 14
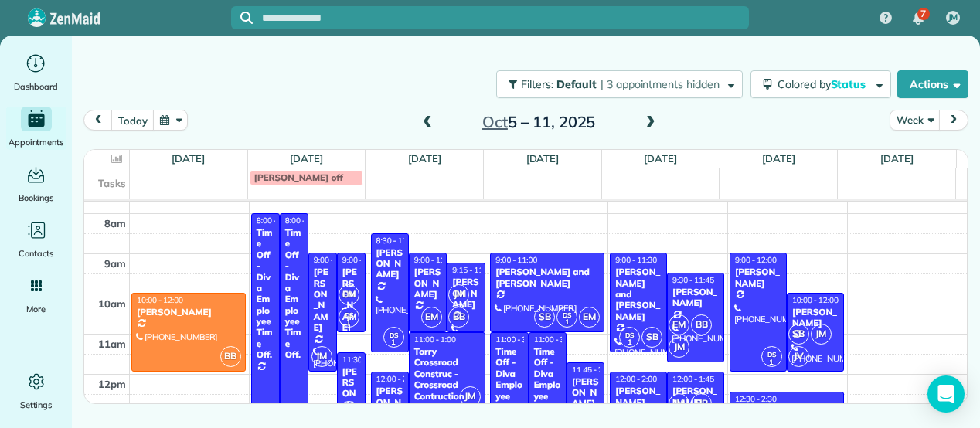
scroll to position [27, 0]
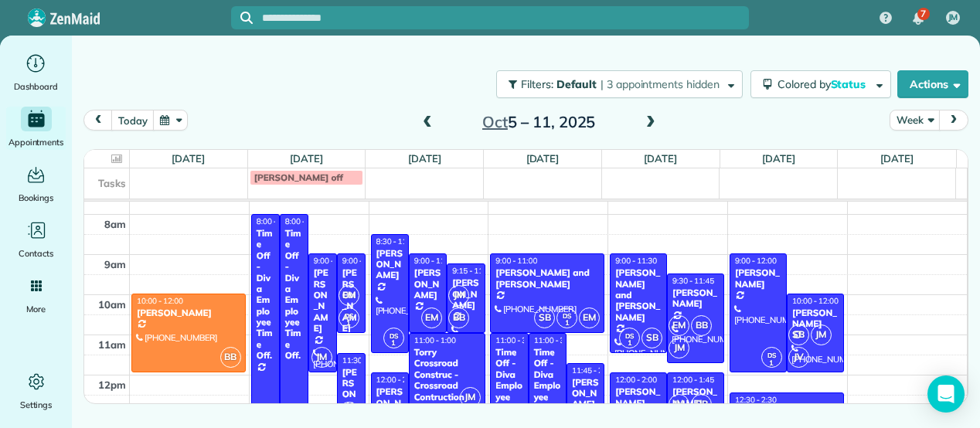
click at [650, 120] on span at bounding box center [650, 123] width 17 height 14
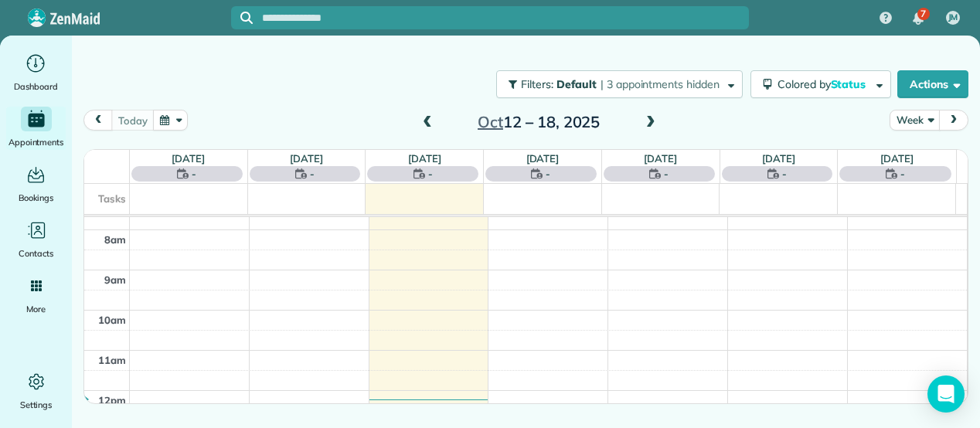
scroll to position [0, 0]
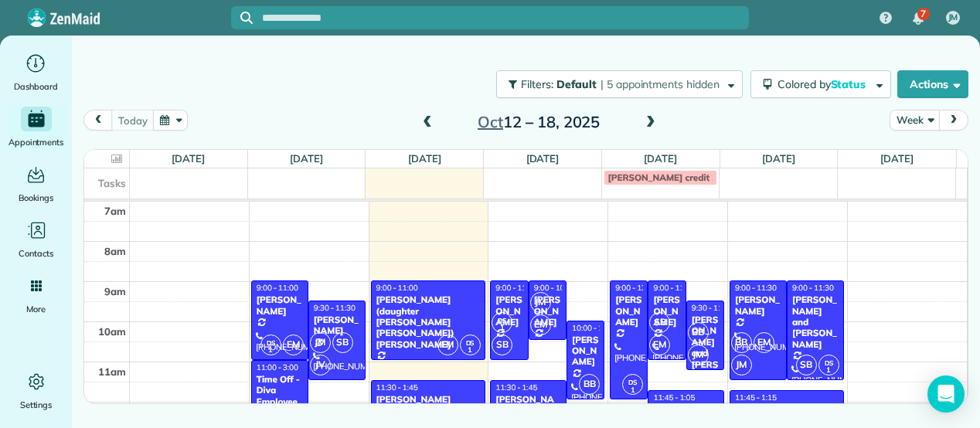
click at [650, 120] on span at bounding box center [650, 123] width 17 height 14
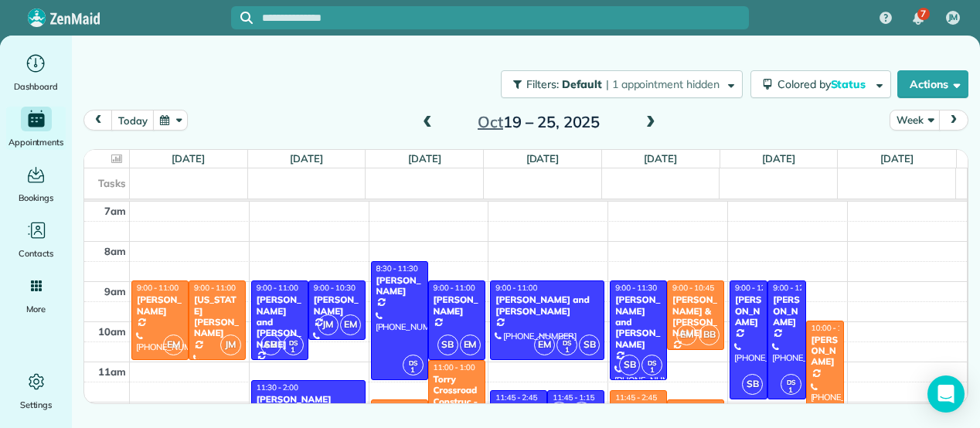
click at [650, 120] on span at bounding box center [650, 123] width 17 height 14
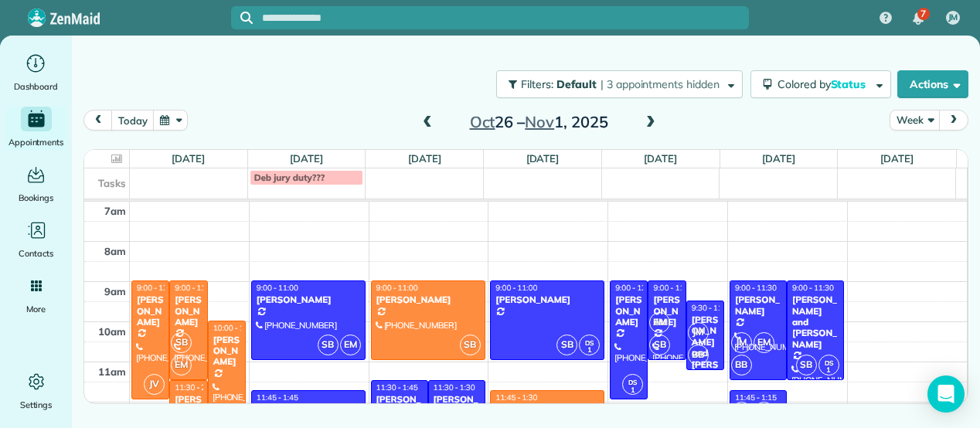
click at [428, 118] on span at bounding box center [427, 123] width 17 height 14
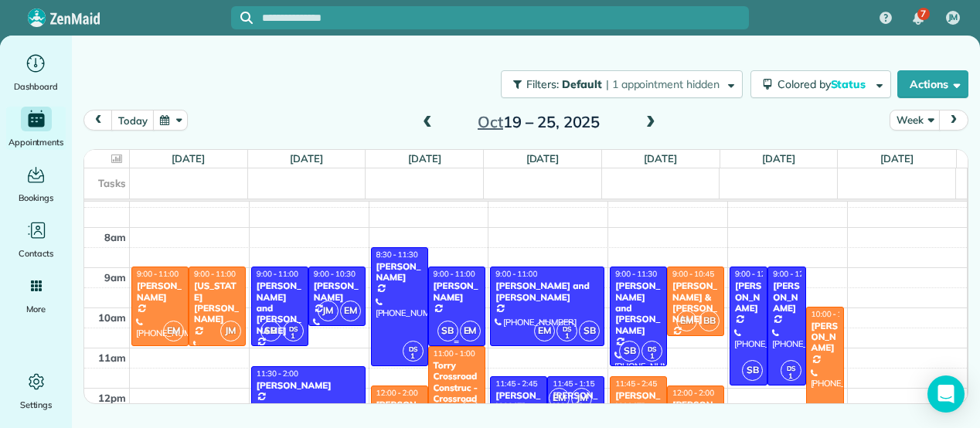
scroll to position [13, 0]
click at [652, 121] on span at bounding box center [650, 123] width 17 height 14
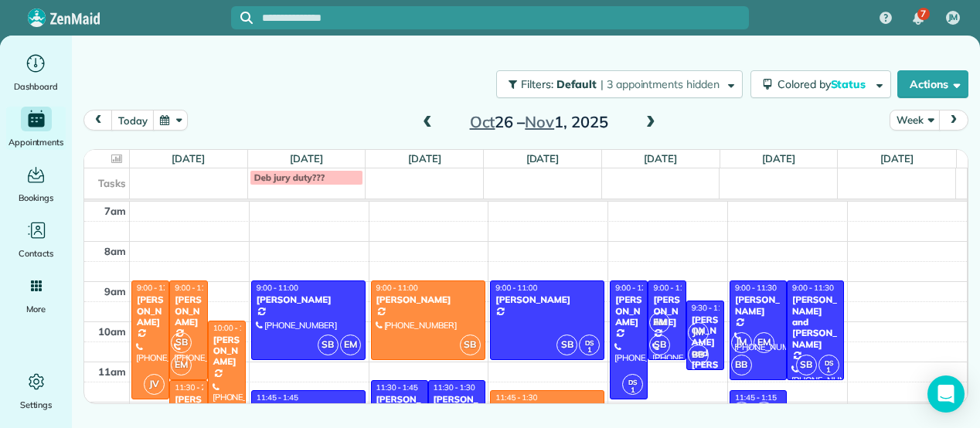
click at [652, 121] on span at bounding box center [650, 123] width 17 height 14
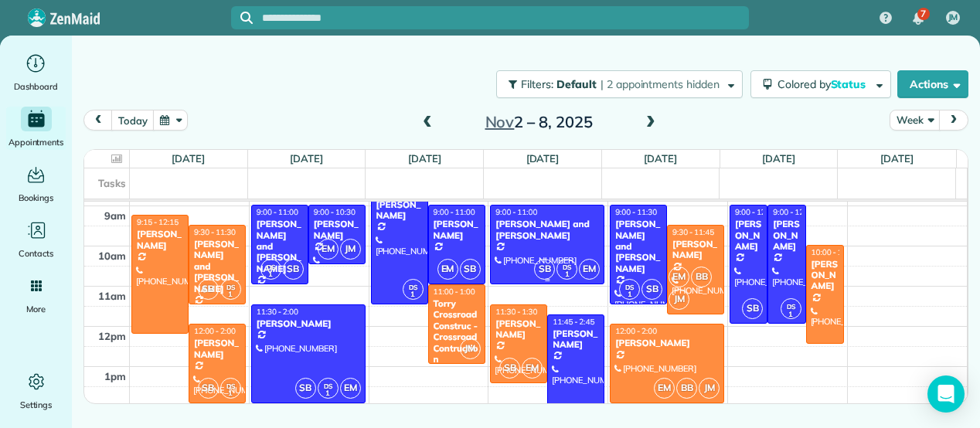
scroll to position [75, 0]
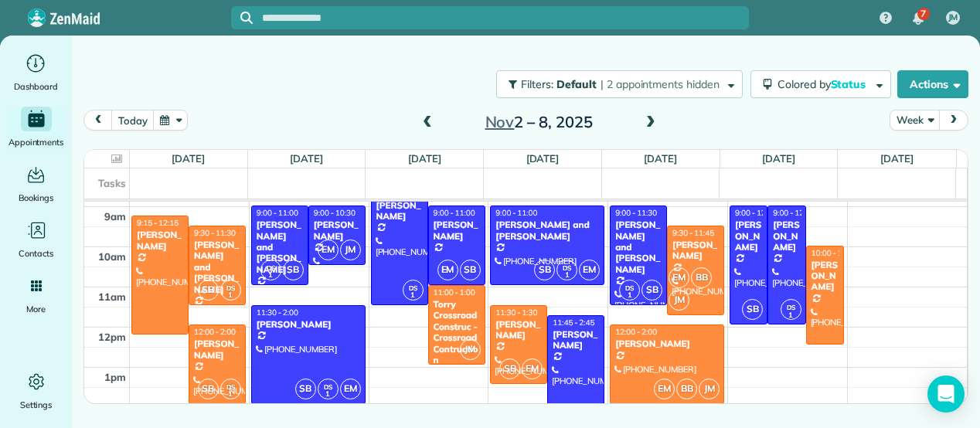
click at [434, 124] on span at bounding box center [427, 123] width 17 height 14
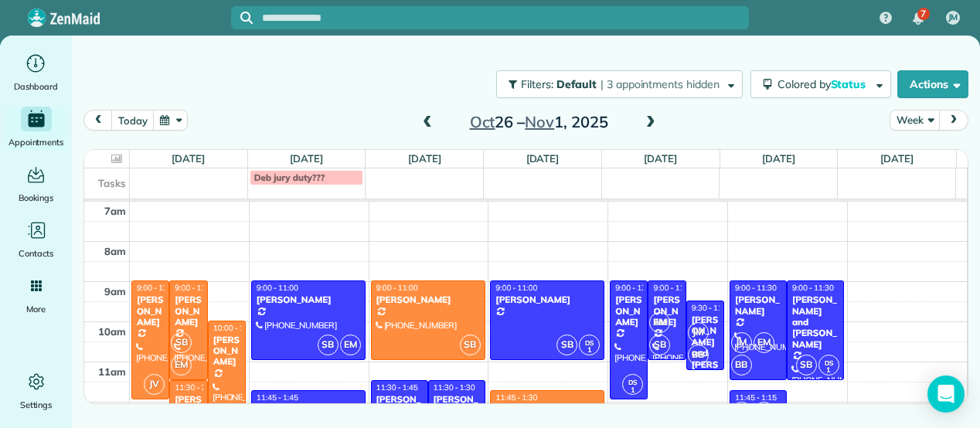
click at [434, 124] on span at bounding box center [427, 123] width 17 height 14
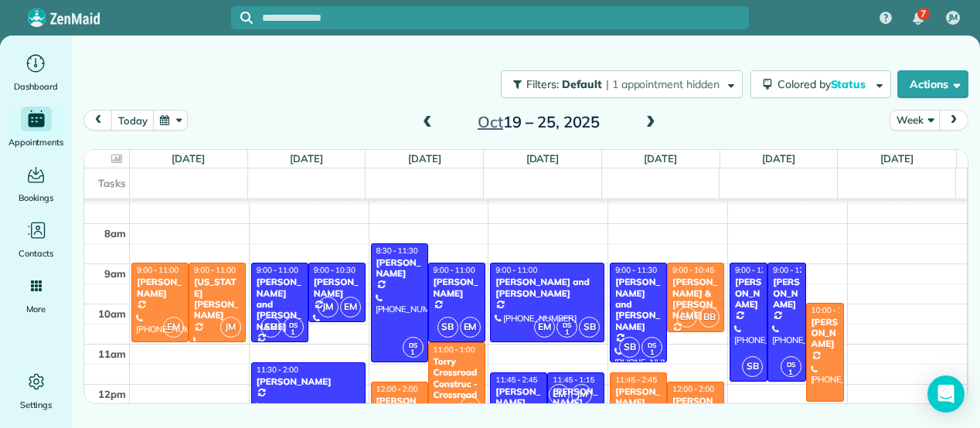
scroll to position [17, 0]
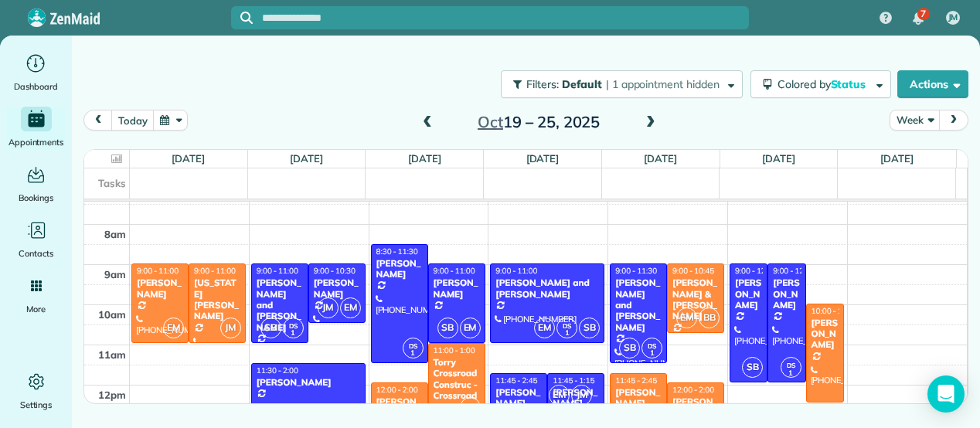
click at [429, 117] on span at bounding box center [427, 123] width 17 height 14
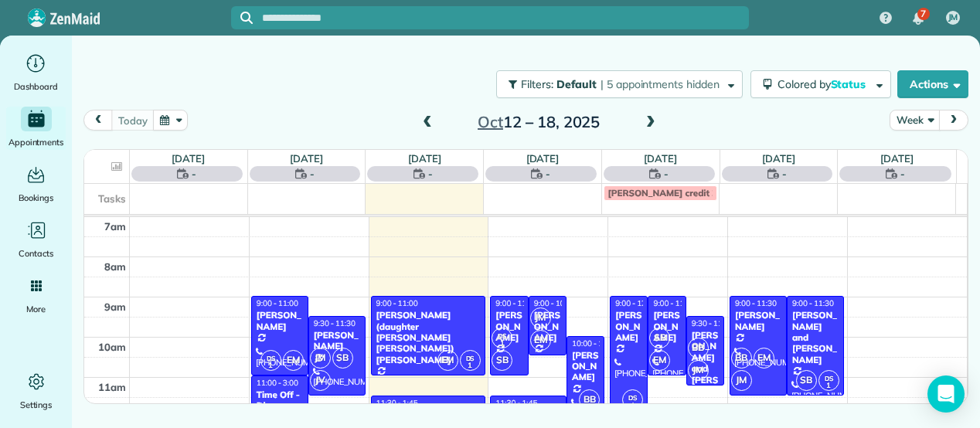
scroll to position [0, 0]
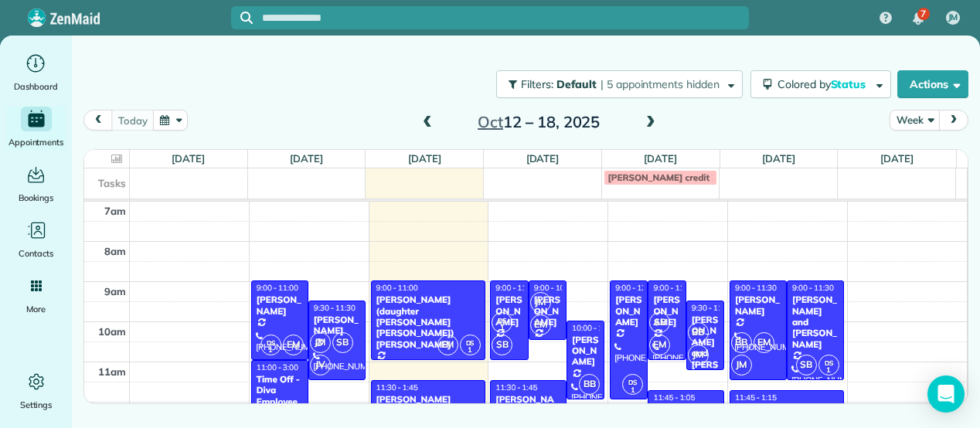
click at [430, 118] on span at bounding box center [427, 123] width 17 height 14
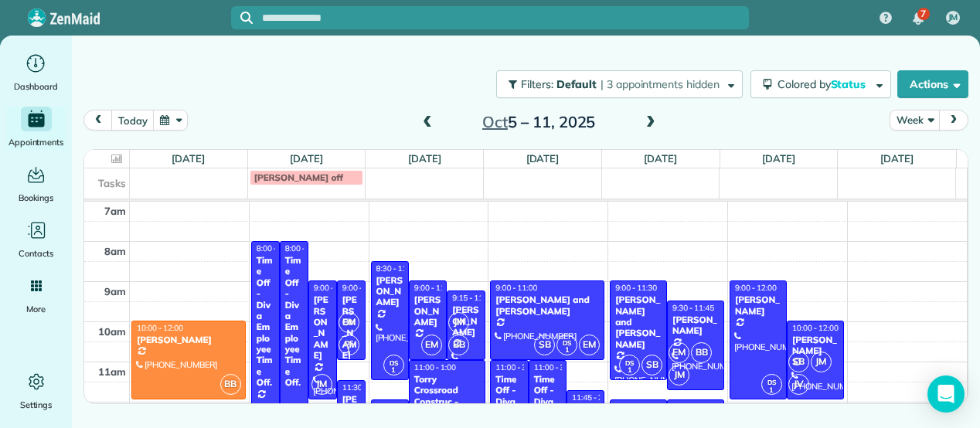
click at [654, 121] on span at bounding box center [650, 123] width 17 height 14
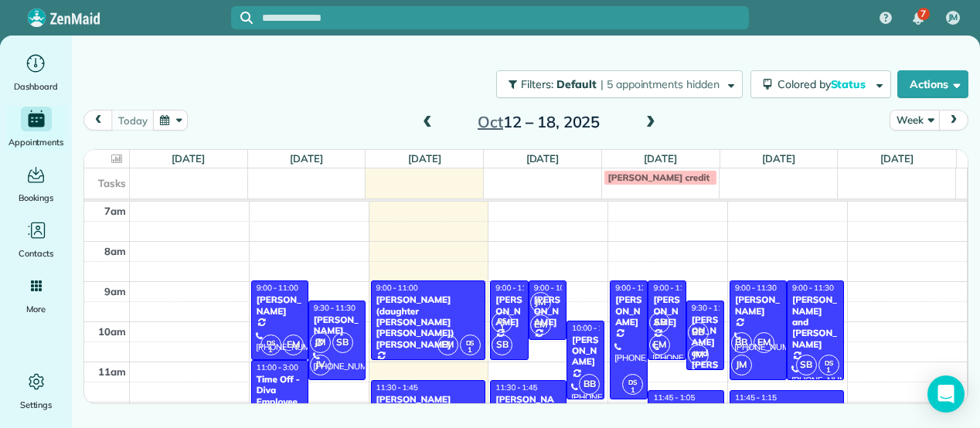
click at [654, 121] on span at bounding box center [650, 123] width 17 height 14
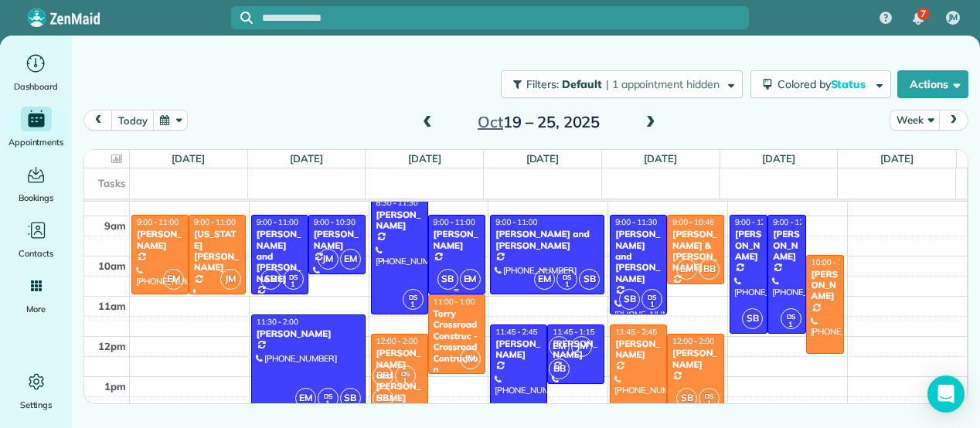
scroll to position [64, 0]
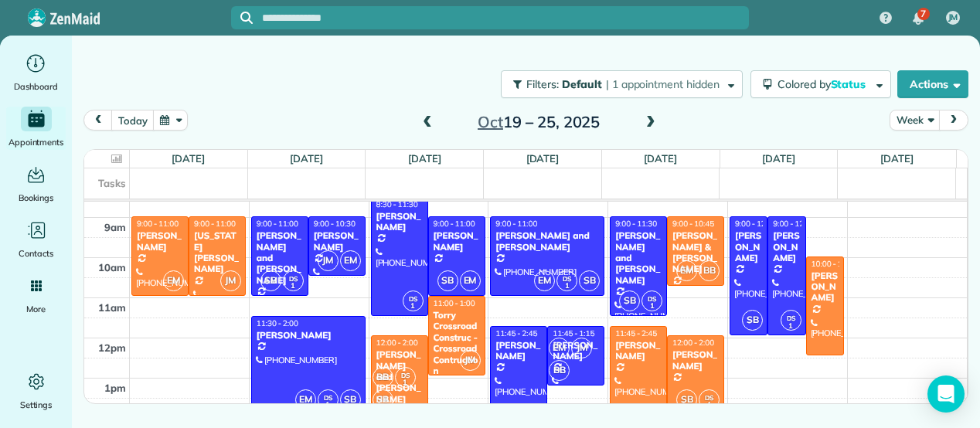
click at [655, 116] on span at bounding box center [650, 123] width 17 height 14
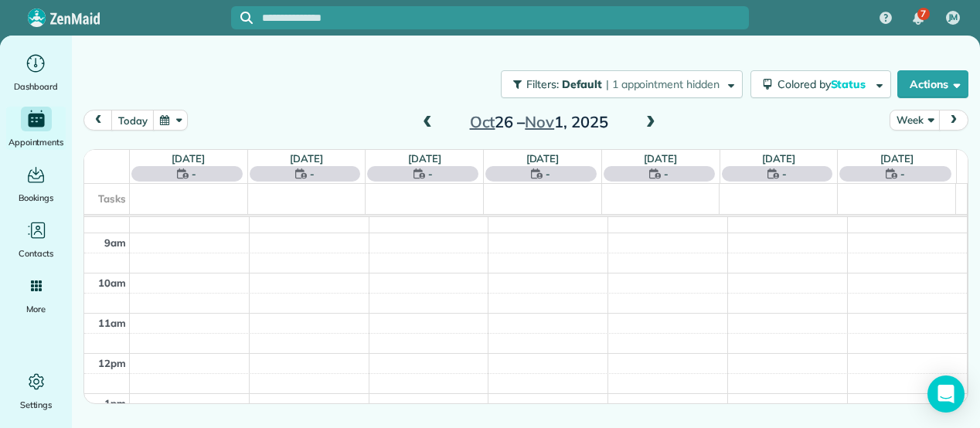
scroll to position [0, 0]
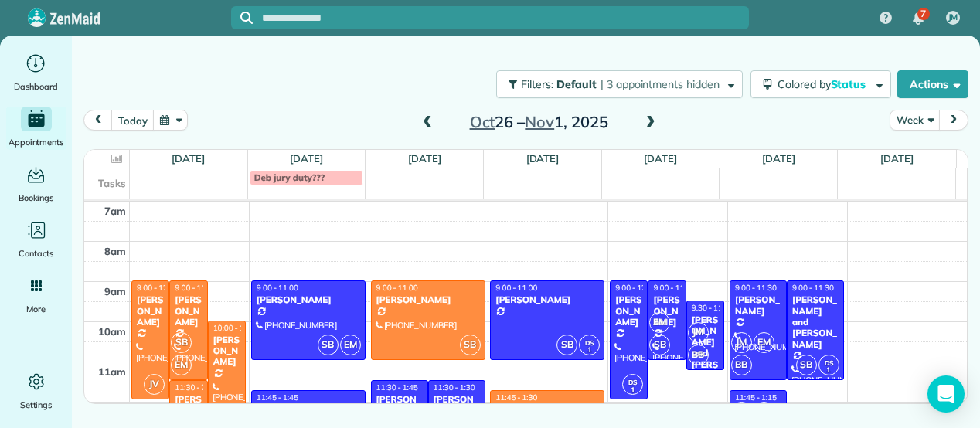
click at [655, 116] on span at bounding box center [650, 123] width 17 height 14
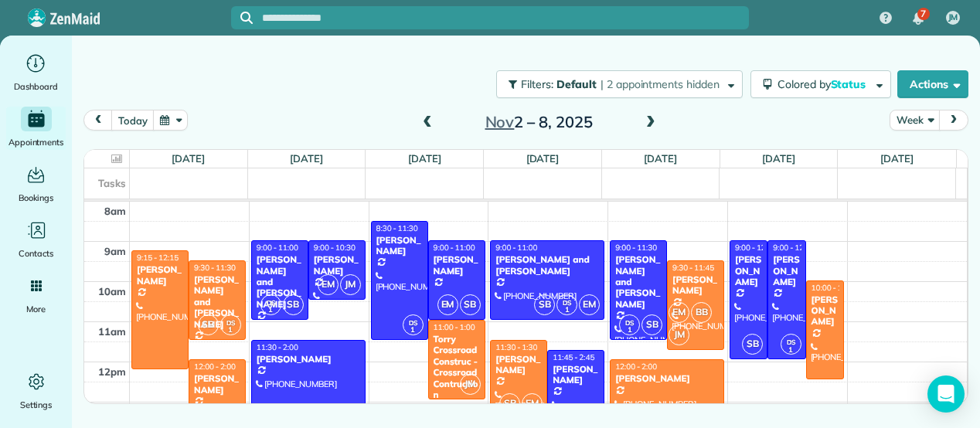
scroll to position [39, 0]
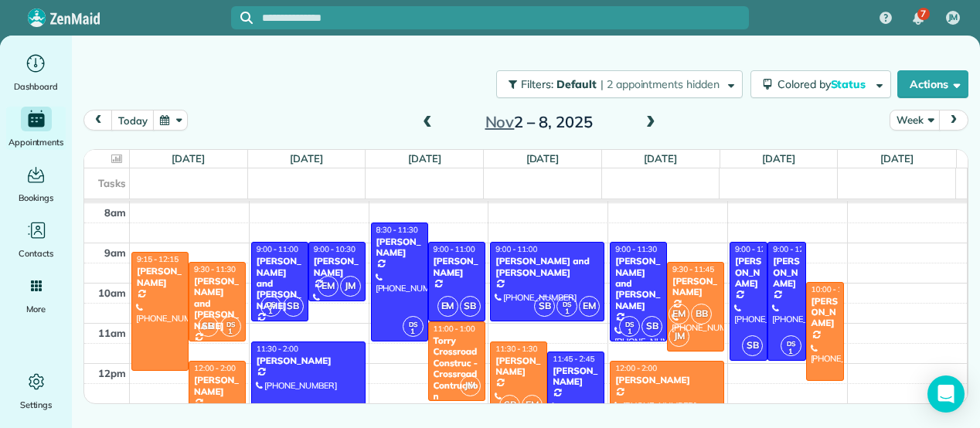
click at [426, 120] on span at bounding box center [427, 123] width 17 height 14
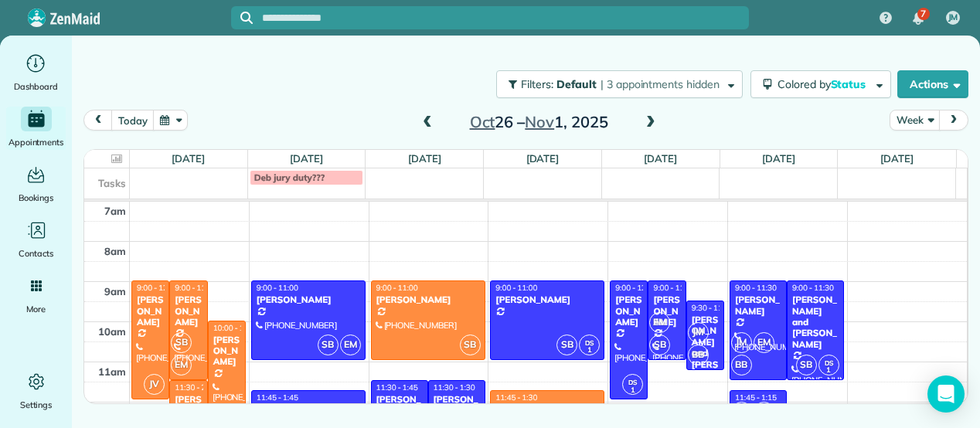
click at [426, 120] on span at bounding box center [427, 123] width 17 height 14
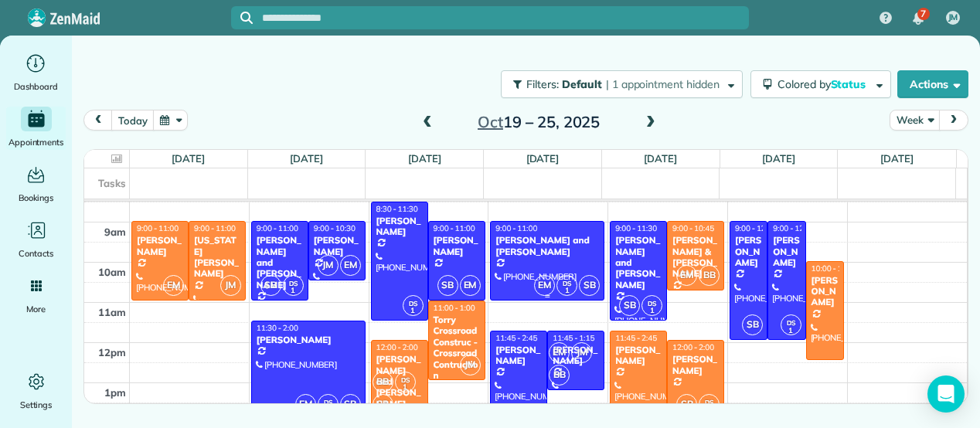
scroll to position [56, 0]
